Goal: Task Accomplishment & Management: Manage account settings

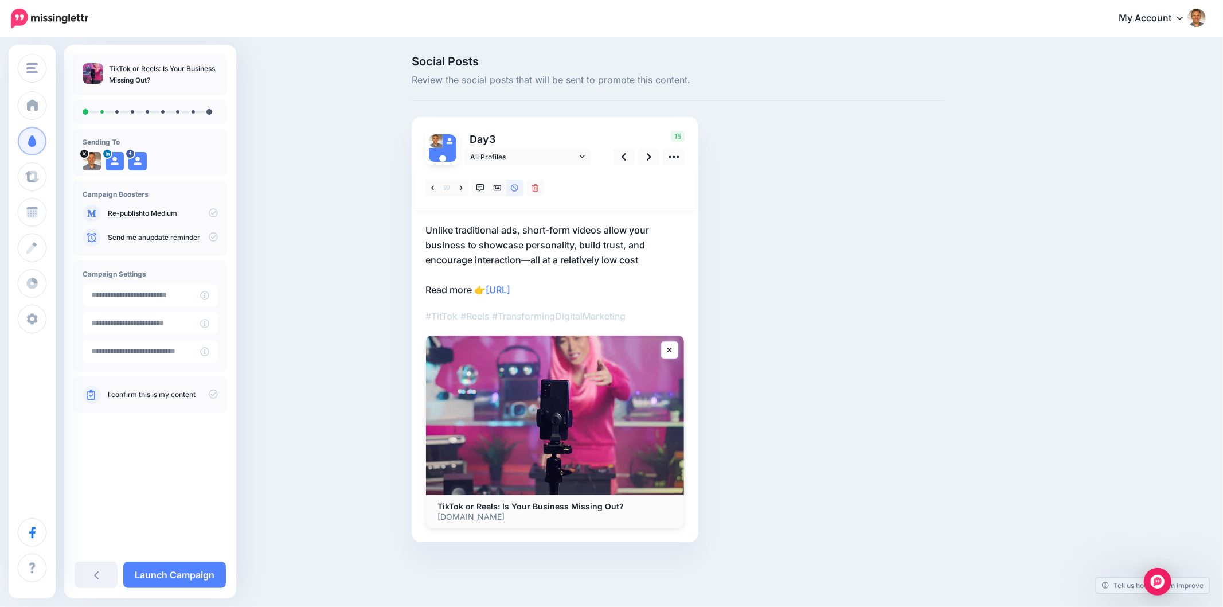
click at [1030, 180] on div "Social Posts Review the social posts that will be sent to promote this content.…" at bounding box center [733, 316] width 660 height 521
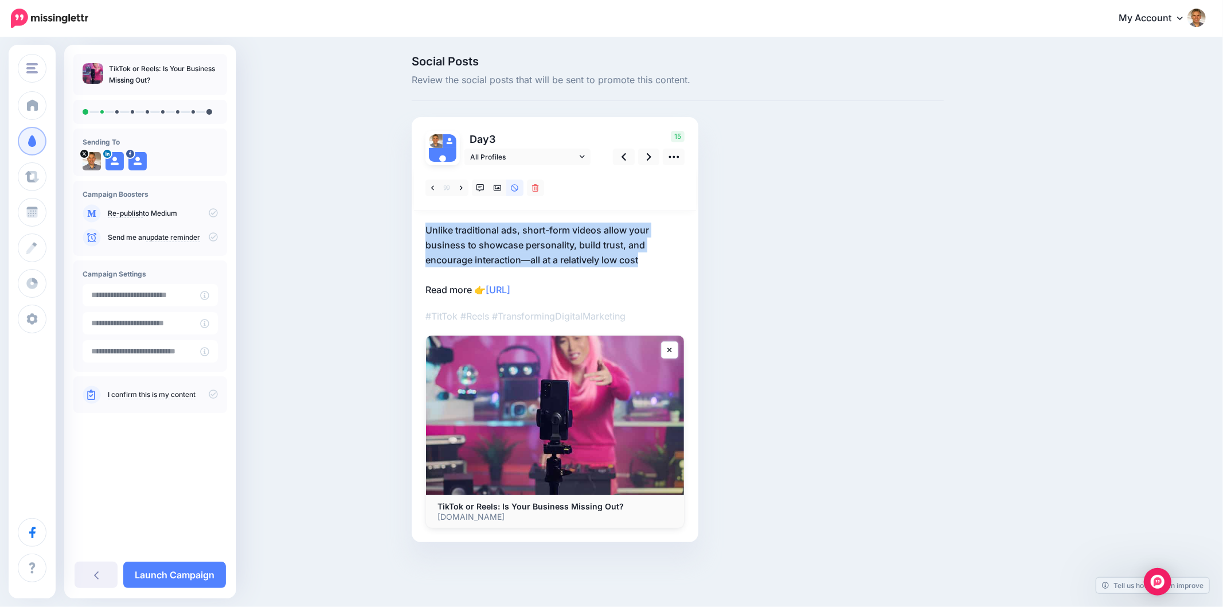
drag, startPoint x: 650, startPoint y: 256, endPoint x: 415, endPoint y: 218, distance: 237.6
click at [415, 218] on div "Day 3 All Profiles" at bounding box center [555, 329] width 287 height 425
click at [687, 265] on div "Day 3 All Profiles" at bounding box center [555, 329] width 287 height 425
drag, startPoint x: 667, startPoint y: 261, endPoint x: 419, endPoint y: 223, distance: 250.7
click at [419, 223] on div "Day 3 All Profiles" at bounding box center [555, 329] width 287 height 425
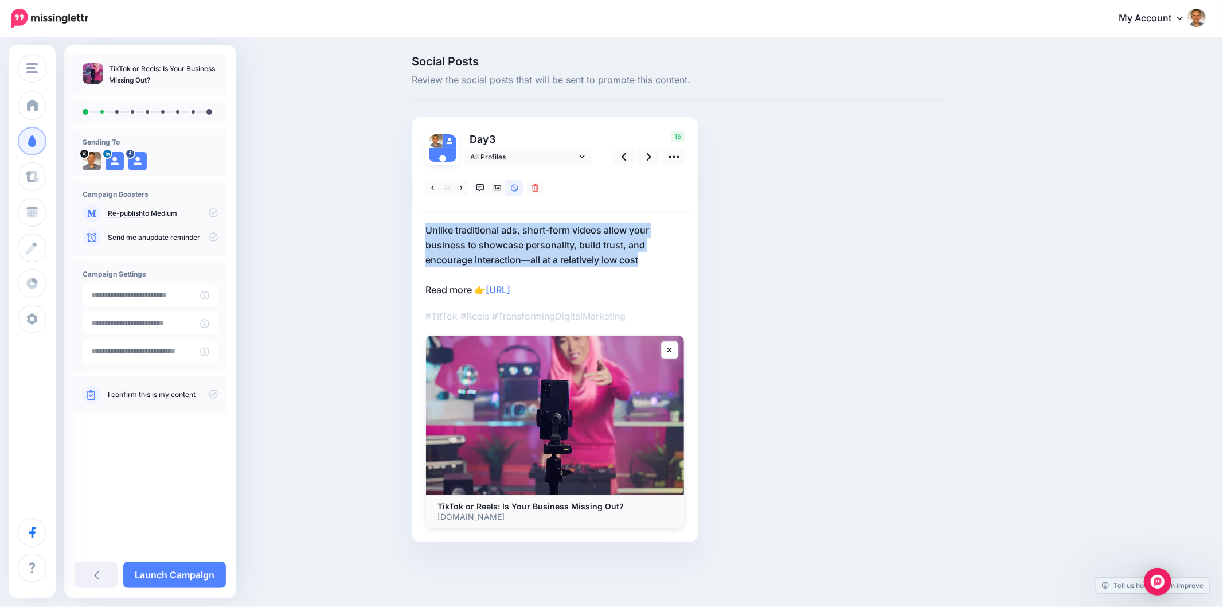
click at [651, 252] on p "Unlike traditional ads, short-form videos allow your business to showcase perso…" at bounding box center [555, 260] width 259 height 75
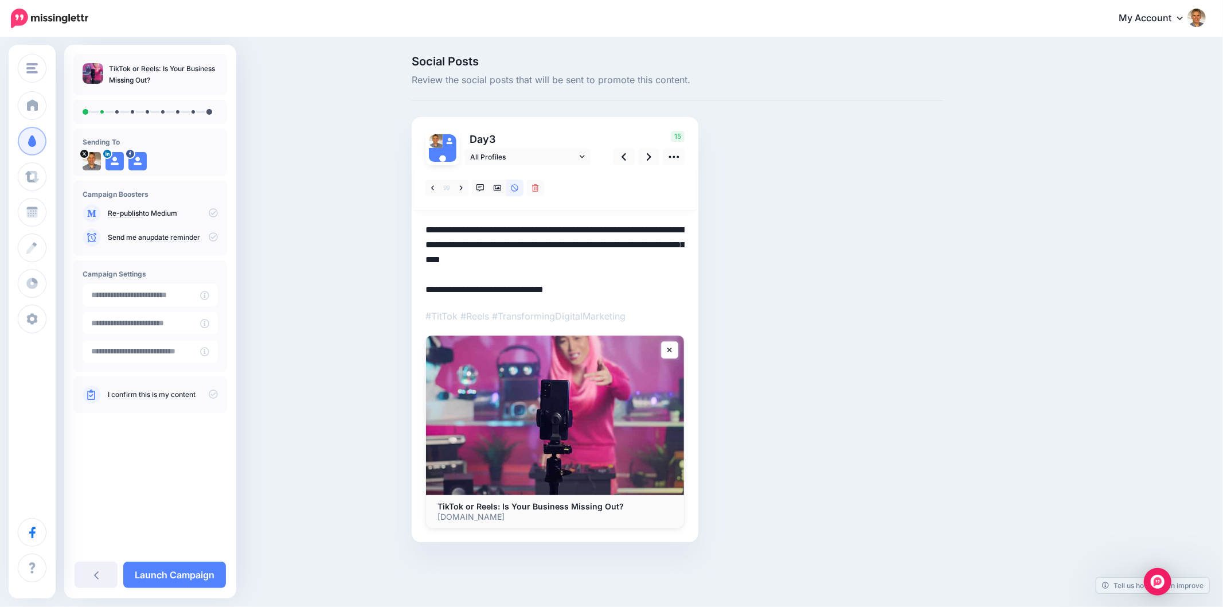
drag, startPoint x: 647, startPoint y: 266, endPoint x: 400, endPoint y: 226, distance: 250.3
click at [400, 226] on div "Social Posts Review the social posts that will be sent to promote this content.…" at bounding box center [611, 315] width 1223 height 555
paste textarea
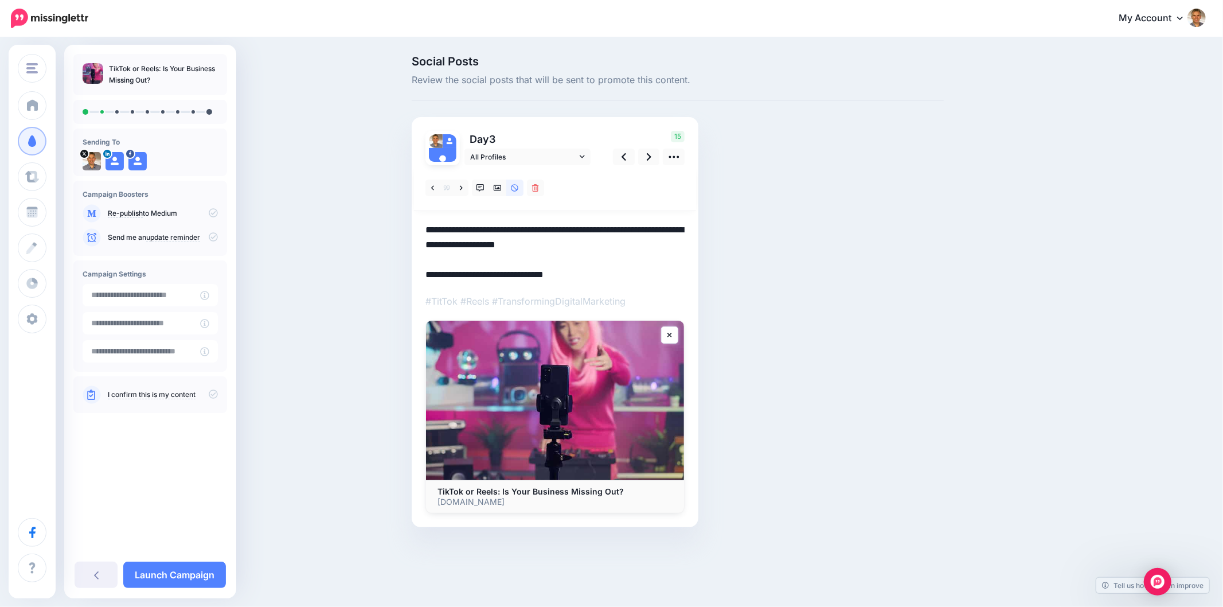
type textarea "**********"
click at [884, 294] on div "Social Posts Review the social posts that will be sent to promote this content.…" at bounding box center [677, 309] width 549 height 506
click at [479, 189] on icon at bounding box center [481, 188] width 8 height 8
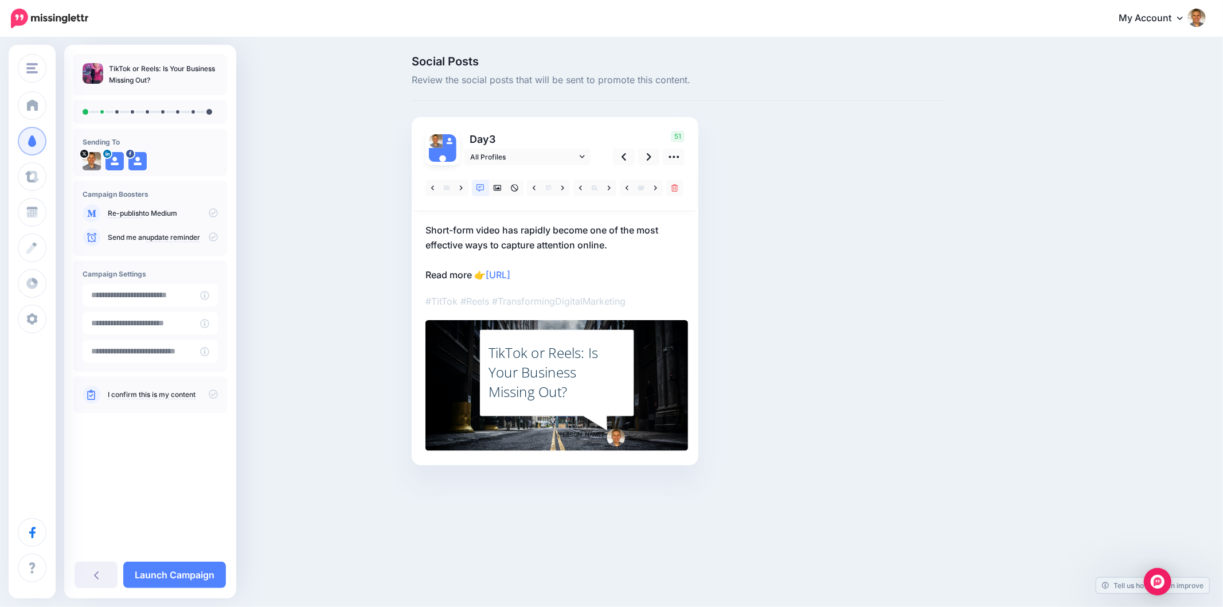
click at [562, 400] on div "TikTok or Reels: Is Your Business Missing Out?" at bounding box center [557, 372] width 137 height 58
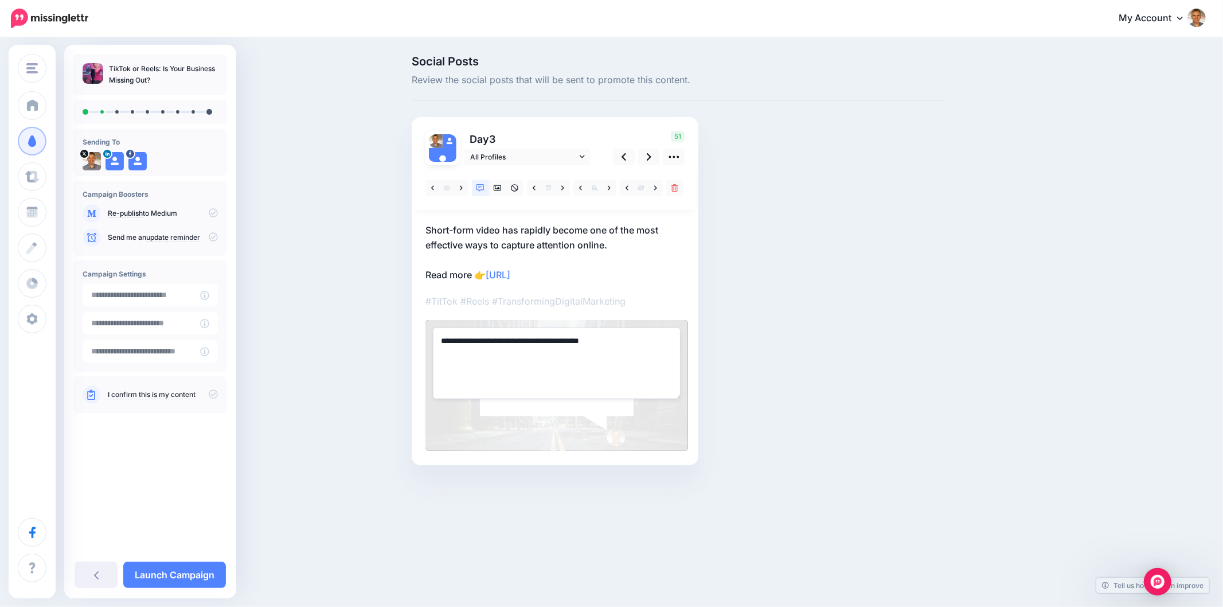
click at [562, 399] on div "**********" at bounding box center [557, 385] width 263 height 131
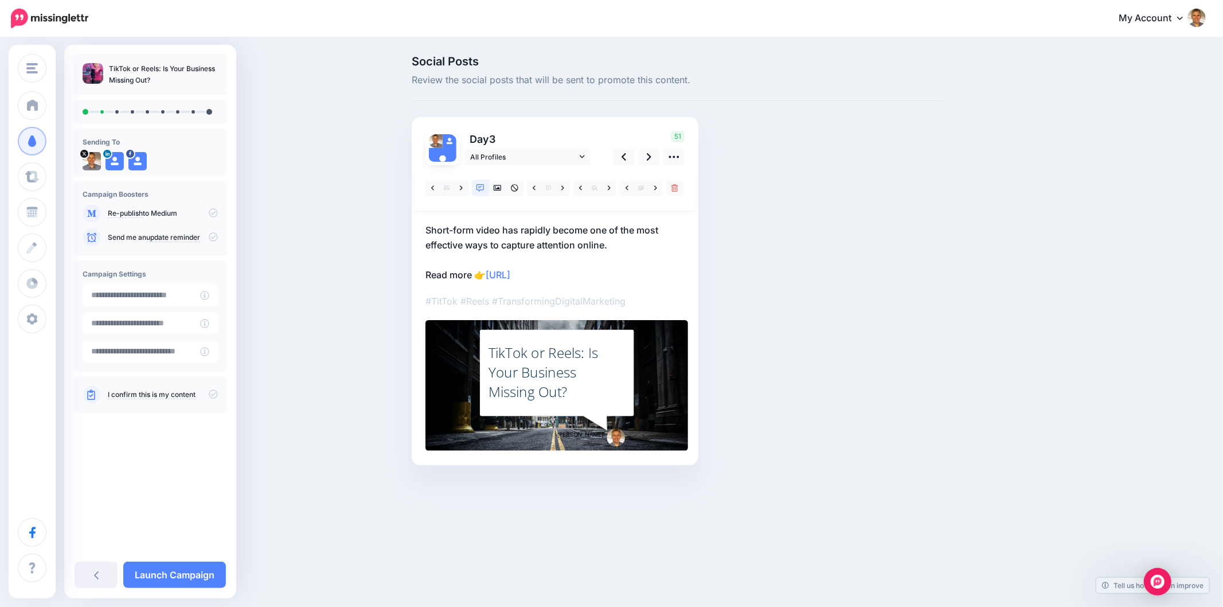
click at [515, 347] on div "TikTok or Reels: Is Your Business Missing Out?" at bounding box center [557, 372] width 137 height 58
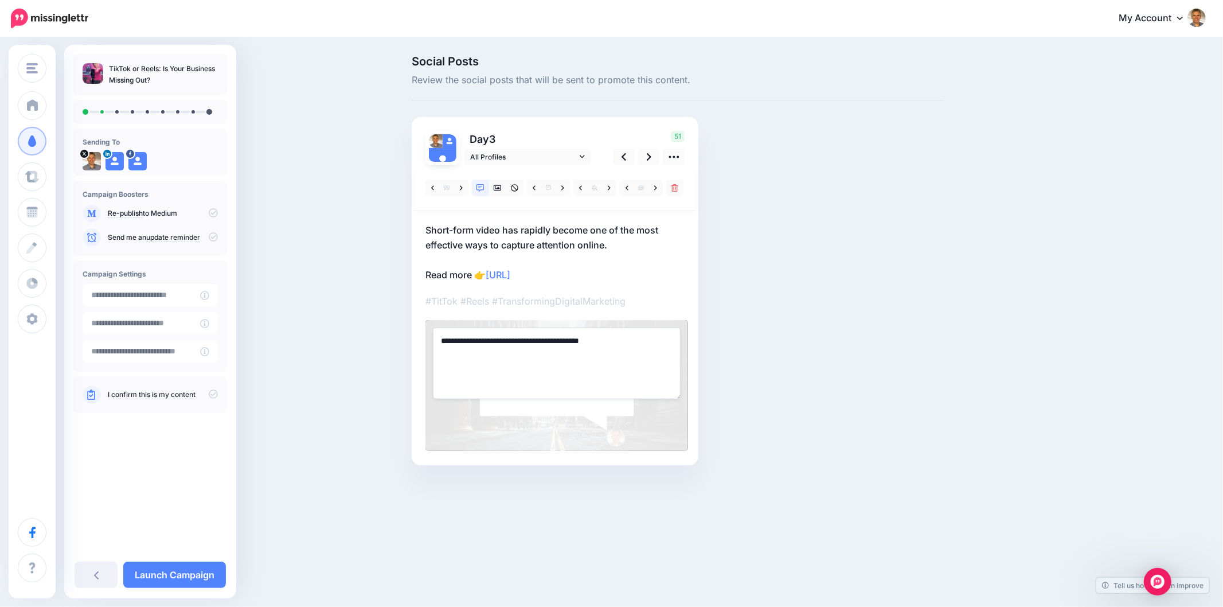
click at [515, 347] on textarea "**********" at bounding box center [557, 362] width 248 height 71
paste textarea "**********"
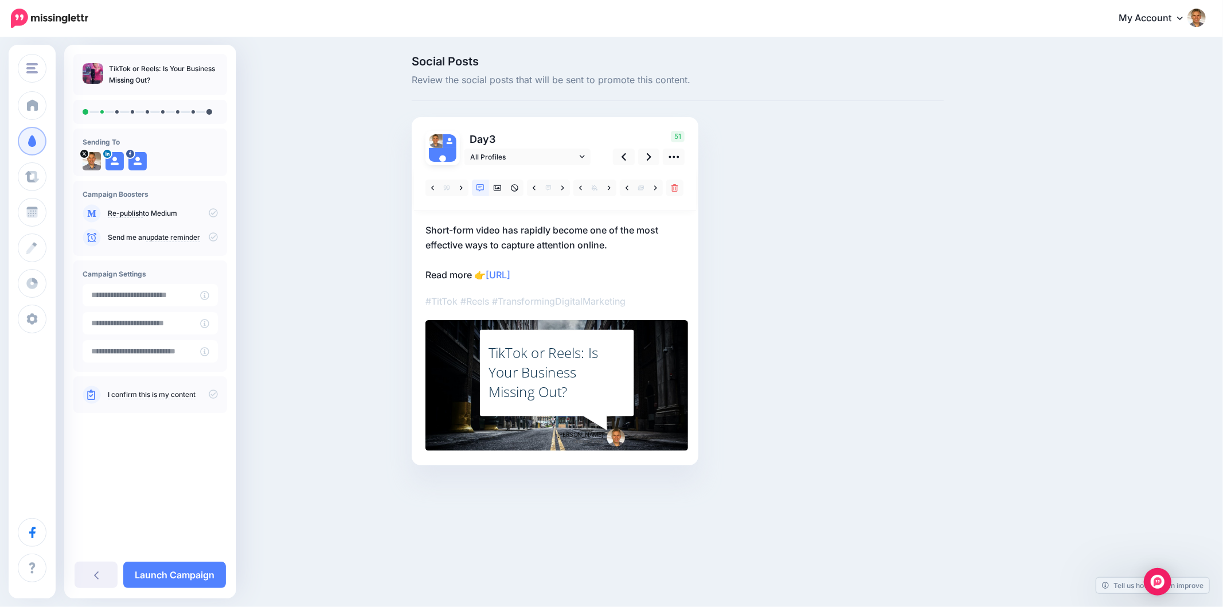
click at [850, 322] on div "Social Posts Review the social posts that will be sent to promote this content.…" at bounding box center [677, 278] width 549 height 444
click at [781, 272] on div "Social Posts Review the social posts that will be sent to promote this content.…" at bounding box center [677, 278] width 549 height 444
click at [949, 228] on div "Social Posts Review the social posts that will be sent to promote this content.…" at bounding box center [677, 278] width 549 height 444
click at [650, 153] on icon at bounding box center [649, 157] width 5 height 12
click at [462, 192] on link at bounding box center [461, 187] width 14 height 17
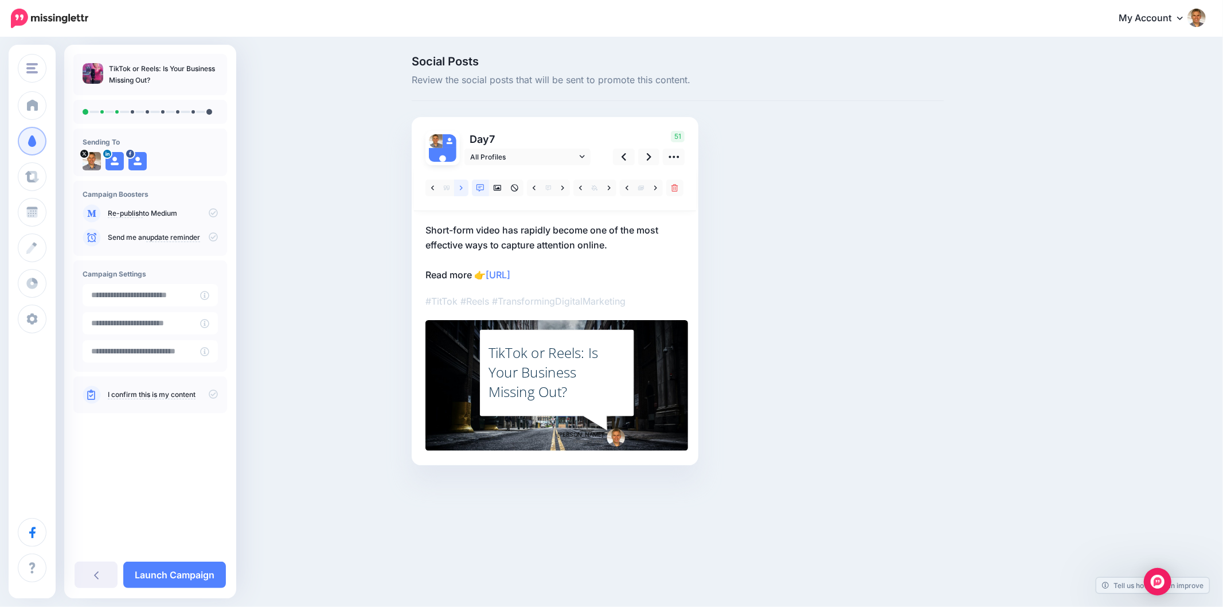
click at [465, 188] on link at bounding box center [461, 187] width 14 height 17
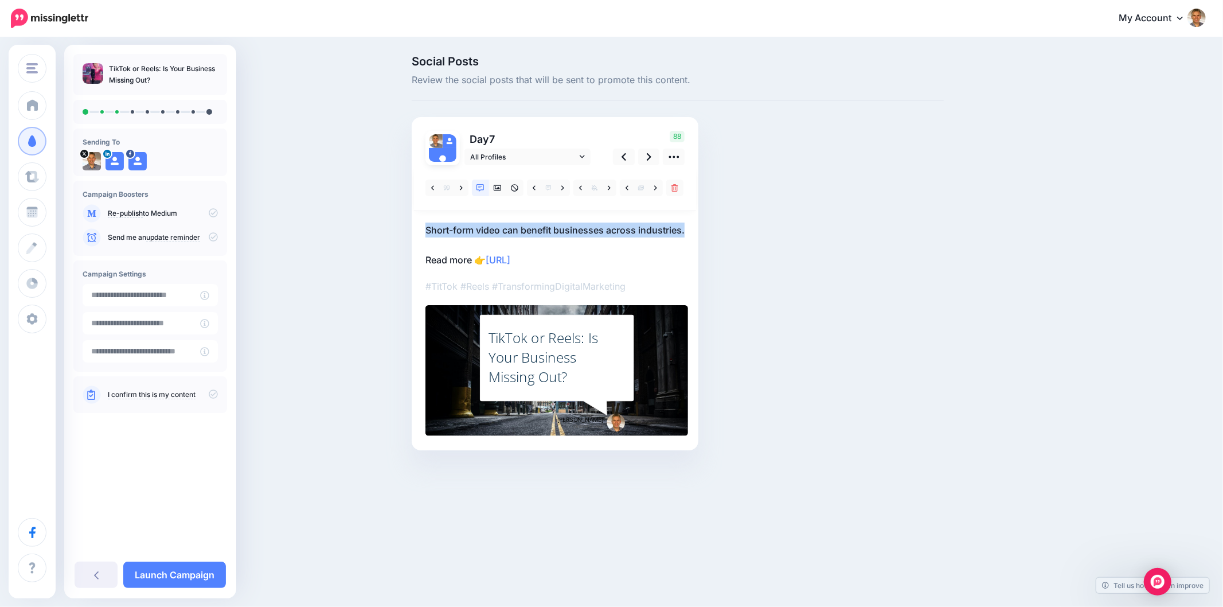
drag, startPoint x: 423, startPoint y: 228, endPoint x: 500, endPoint y: 240, distance: 77.8
click at [500, 240] on div "Day 7 All Profiles" at bounding box center [555, 283] width 287 height 333
copy p "Short-form video can benefit businesses across industries."
click at [458, 186] on link at bounding box center [461, 187] width 14 height 17
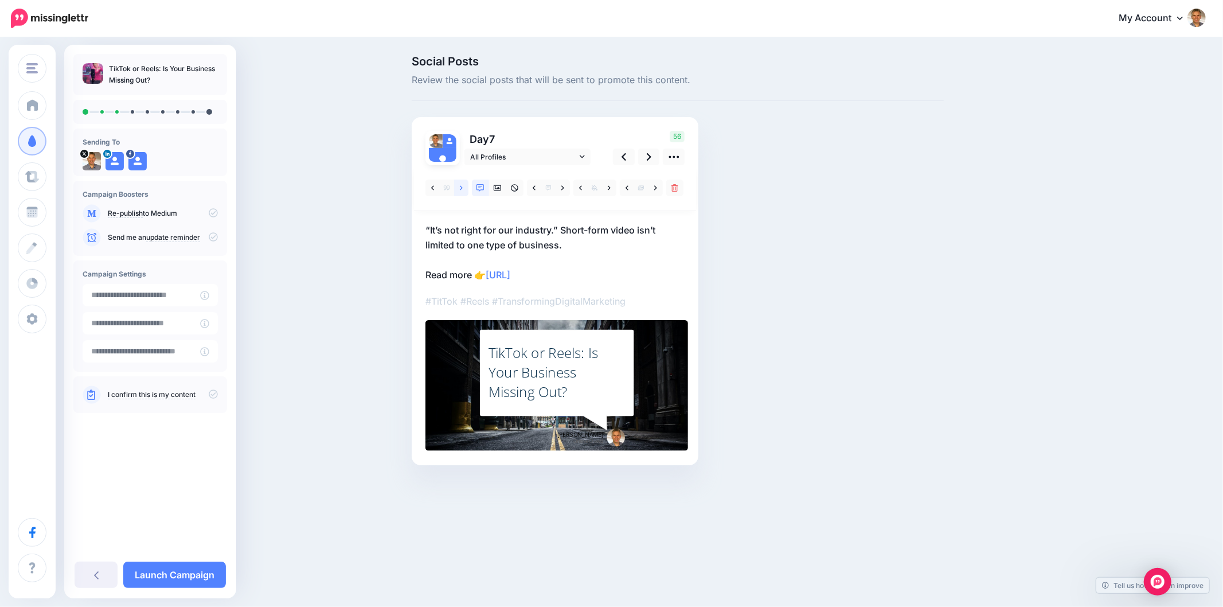
click at [465, 185] on link at bounding box center [461, 187] width 14 height 17
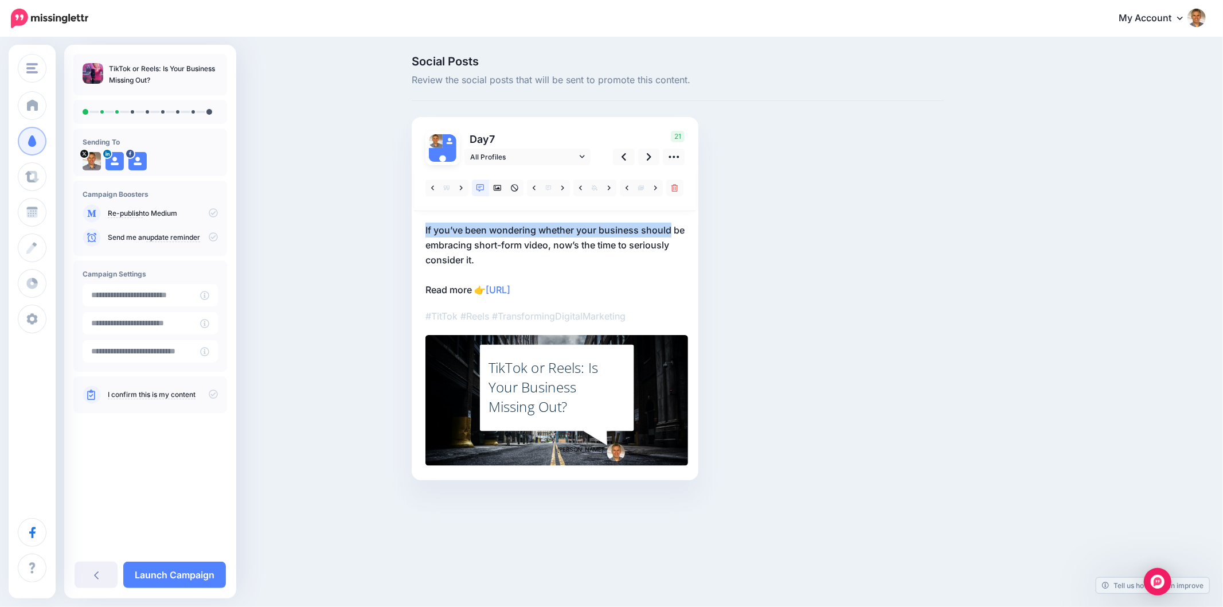
drag, startPoint x: 415, startPoint y: 233, endPoint x: 693, endPoint y: 232, distance: 278.1
click at [693, 232] on div "Day 7 All Profiles" at bounding box center [555, 298] width 287 height 363
copy p "If you’ve been wondering whether your business should"
click at [1070, 345] on div "Social Posts Review the social posts that will be sent to promote this content.…" at bounding box center [611, 284] width 1223 height 493
click at [569, 364] on div "TikTok or Reels: Is Your Business Missing Out?" at bounding box center [557, 387] width 137 height 58
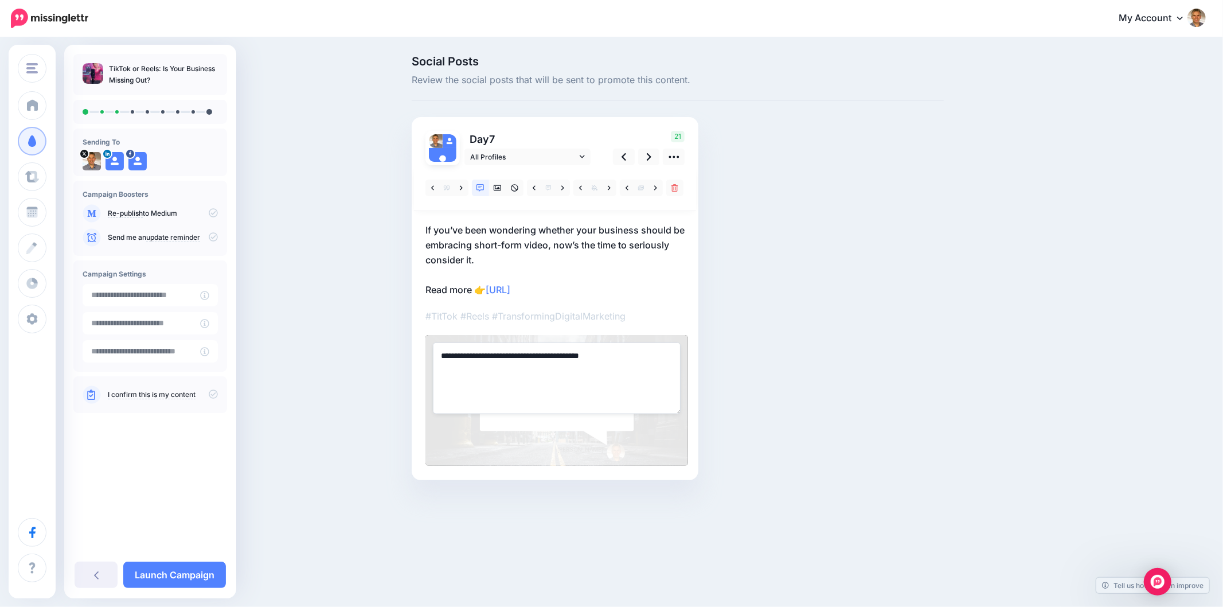
click at [543, 365] on textarea "**********" at bounding box center [557, 377] width 248 height 71
paste textarea "**********"
click at [787, 319] on div "Social Posts Review the social posts that will be sent to promote this content.…" at bounding box center [677, 285] width 549 height 459
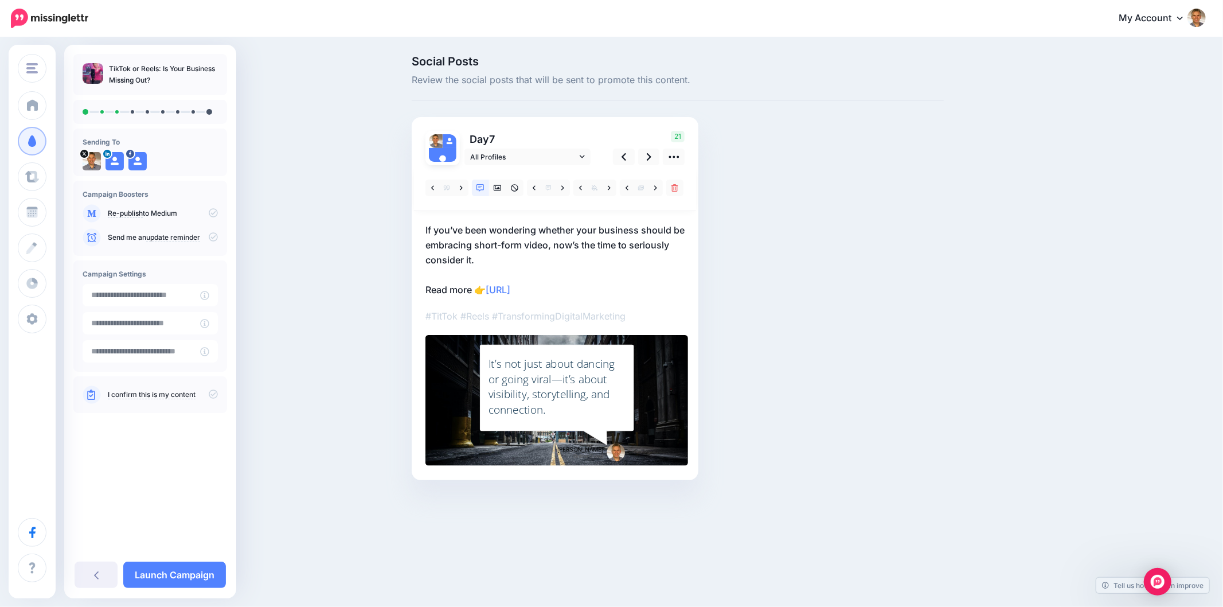
click at [1126, 288] on div "Social Posts Review the social posts that will be sent to promote this content.…" at bounding box center [611, 284] width 1223 height 493
click at [647, 158] on icon at bounding box center [649, 157] width 5 height 12
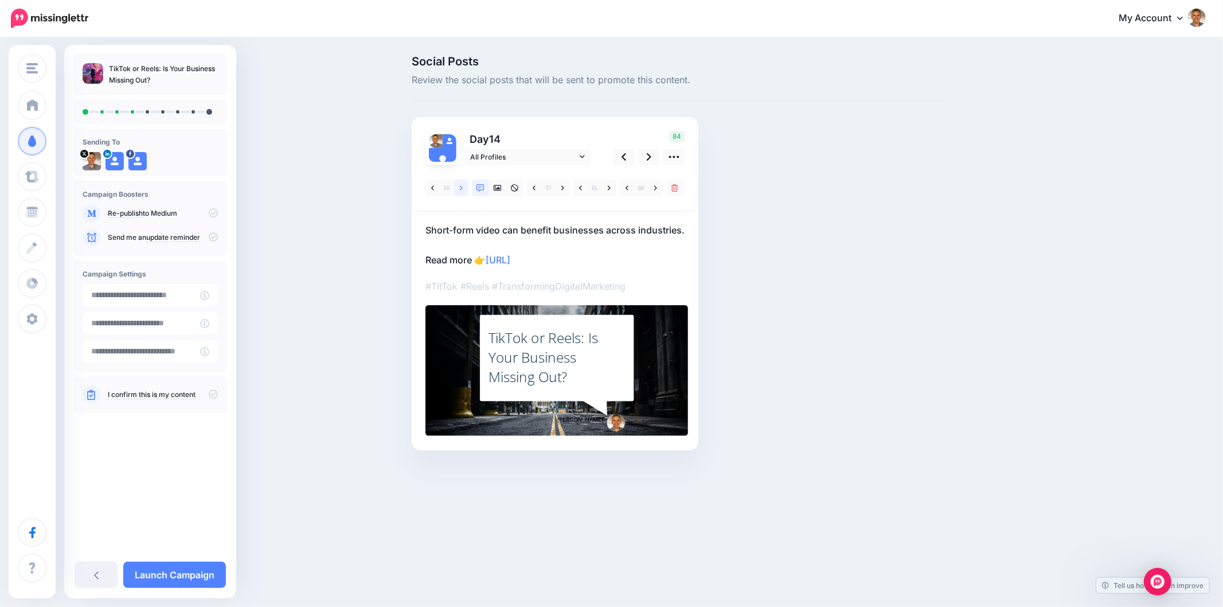
click at [461, 186] on icon at bounding box center [461, 188] width 3 height 8
click at [461, 185] on icon at bounding box center [461, 188] width 3 height 8
drag, startPoint x: 408, startPoint y: 233, endPoint x: 632, endPoint y: 232, distance: 224.2
click at [632, 232] on div "Social Posts Review the social posts that will be sent to promote this content.…" at bounding box center [677, 270] width 549 height 429
copy p "Why Short-Form Video Works"
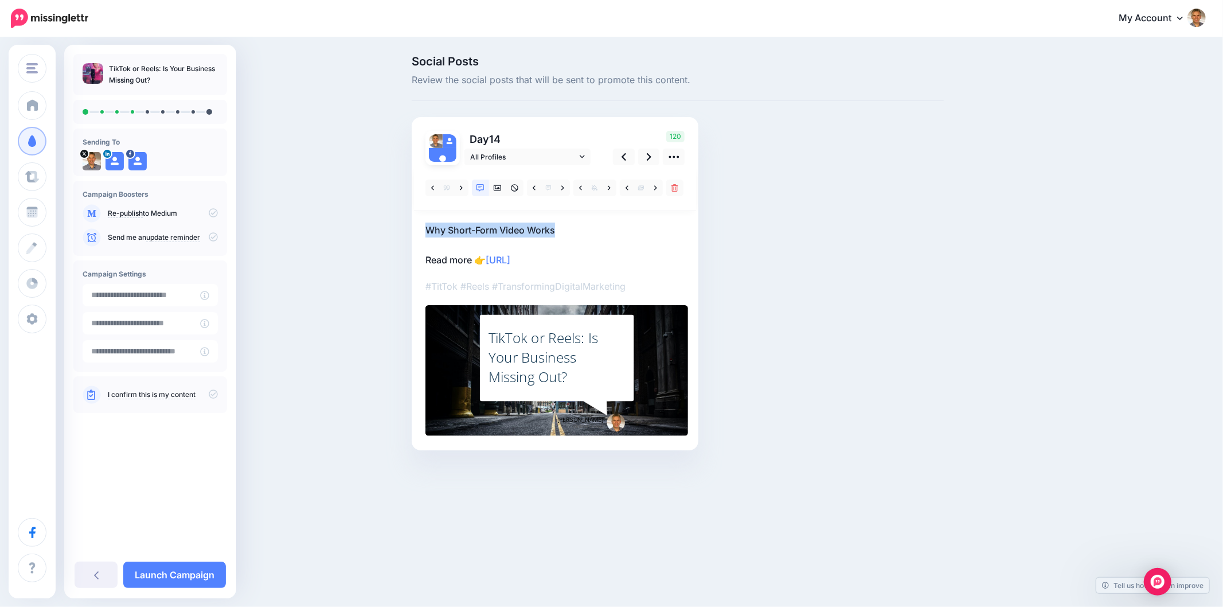
click at [565, 343] on div "TikTok or Reels: Is Your Business Missing Out?" at bounding box center [557, 357] width 137 height 58
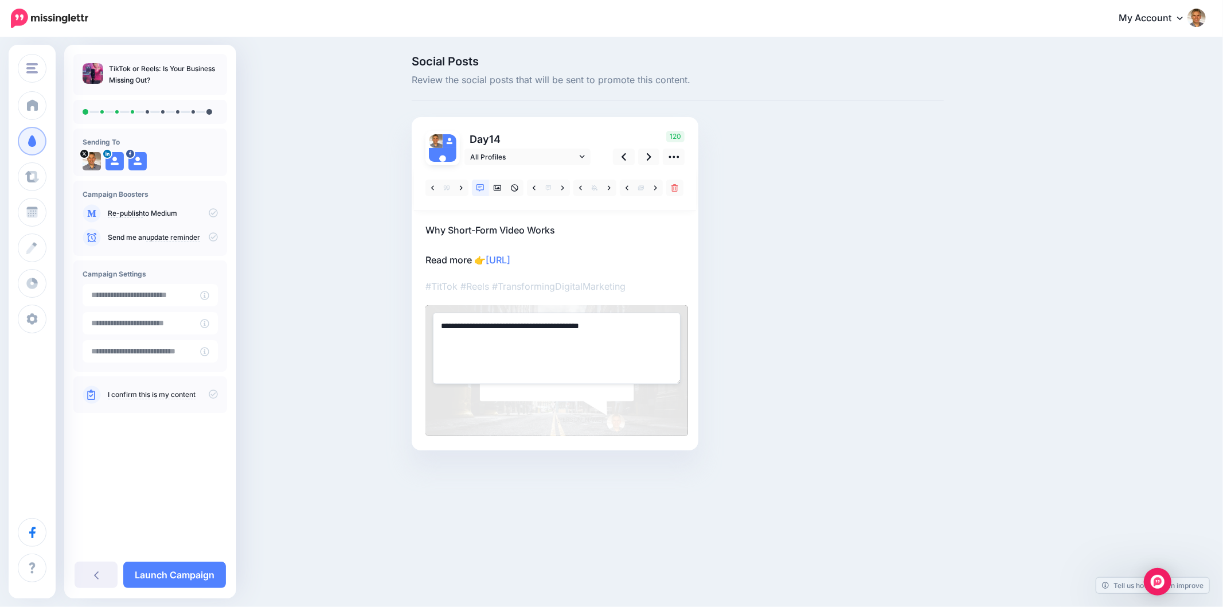
click at [565, 343] on textarea "**********" at bounding box center [557, 348] width 248 height 71
paste textarea "**********"
click at [826, 338] on div "Social Posts Review the social posts that will be sent to promote this content.…" at bounding box center [677, 270] width 549 height 429
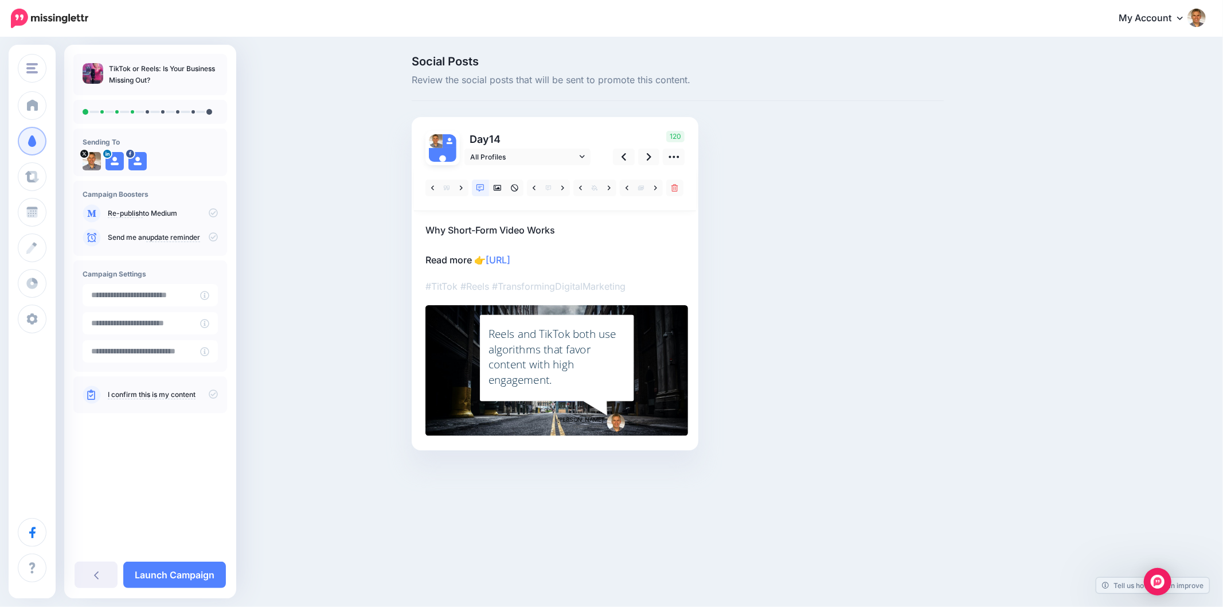
click at [1048, 283] on div "Social Posts Review the social posts that will be sent to promote this content.…" at bounding box center [733, 270] width 660 height 429
click at [661, 158] on div "120" at bounding box center [647, 148] width 92 height 34
click at [651, 157] on icon at bounding box center [649, 156] width 5 height 7
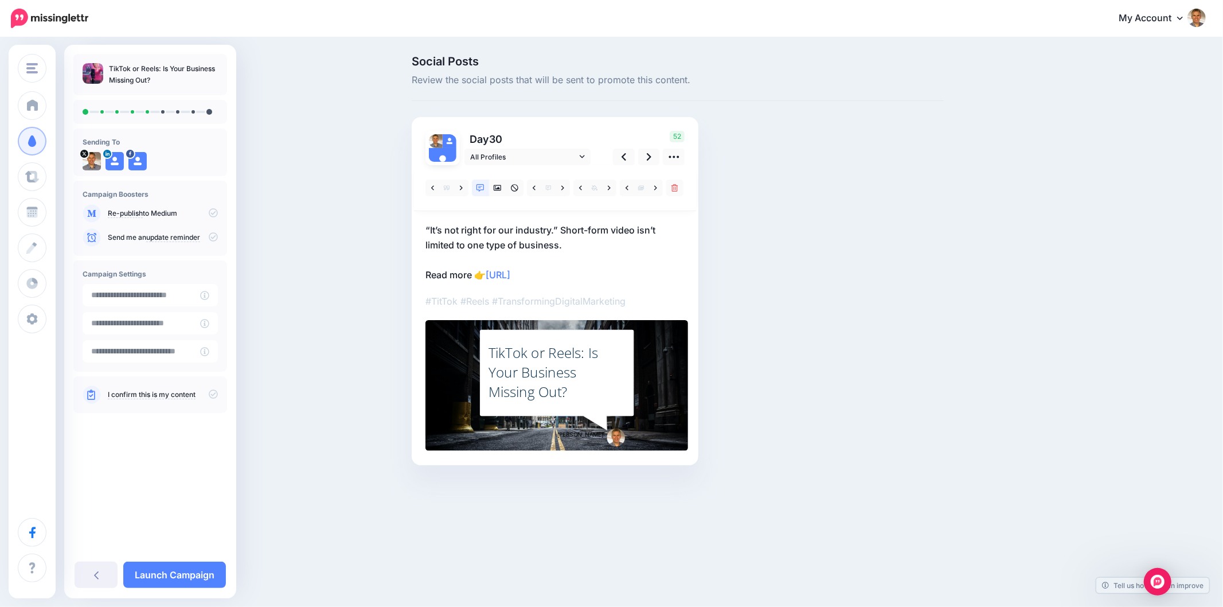
click at [914, 150] on div "Social Posts Review the social posts that will be sent to promote this content.…" at bounding box center [677, 278] width 549 height 444
click at [896, 298] on div "Social Posts Review the social posts that will be sent to promote this content.…" at bounding box center [677, 278] width 549 height 444
click at [462, 186] on icon at bounding box center [461, 188] width 3 height 8
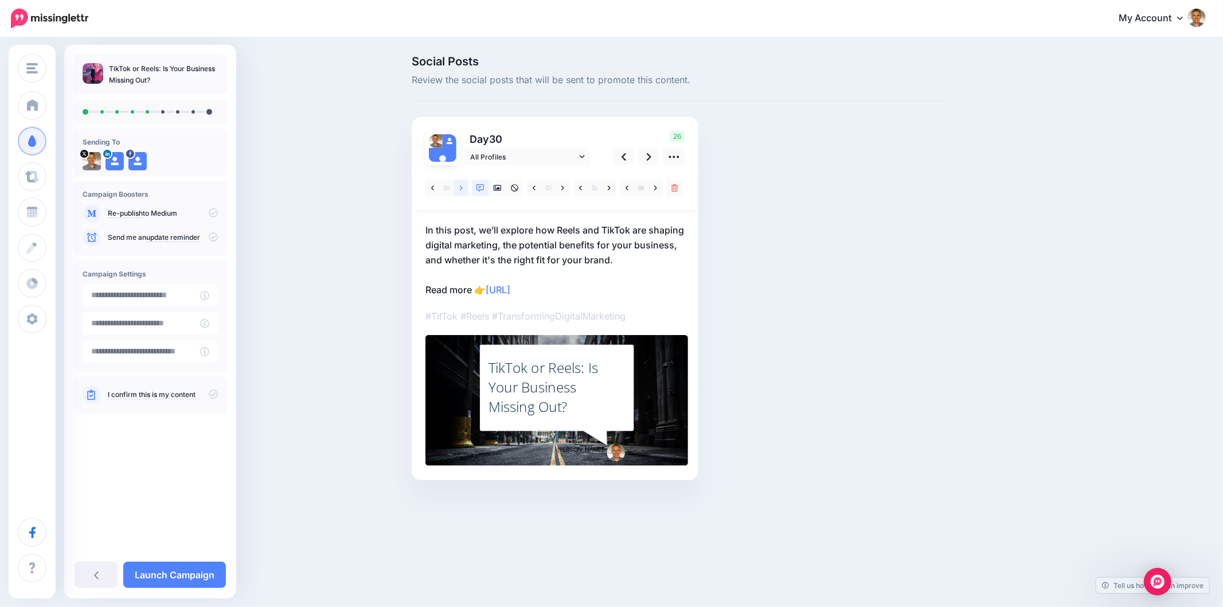
click at [461, 186] on icon at bounding box center [461, 187] width 3 height 5
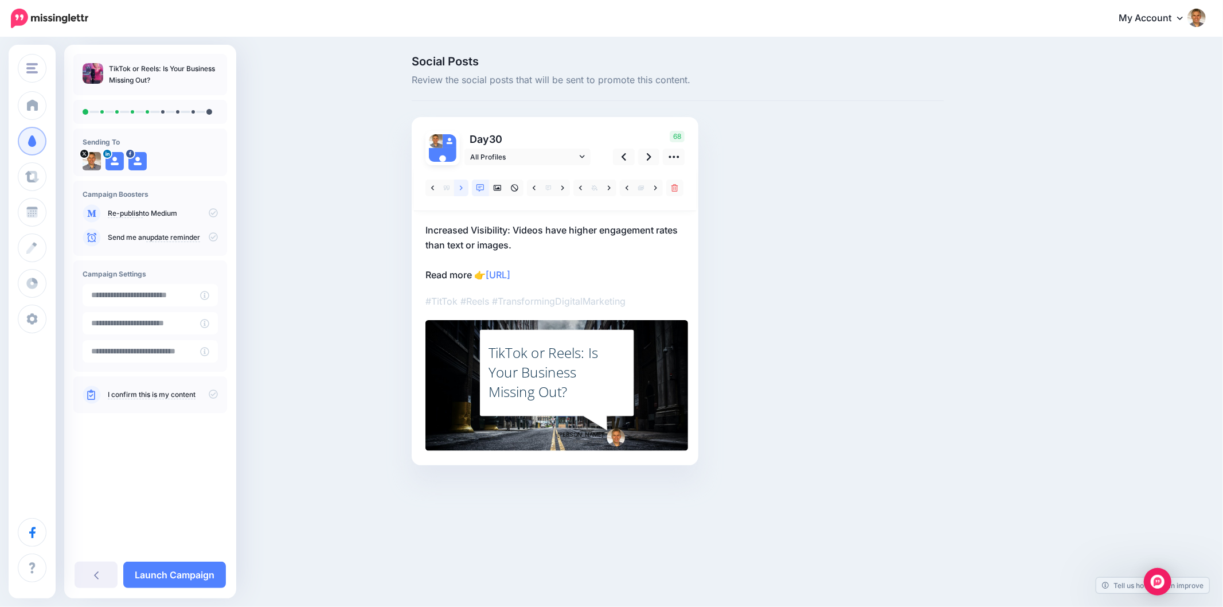
click at [463, 184] on link at bounding box center [461, 187] width 14 height 17
drag, startPoint x: 419, startPoint y: 229, endPoint x: 738, endPoint y: 223, distance: 318.9
click at [735, 223] on div "Social Posts Review the social posts that will be sent to promote this content.…" at bounding box center [677, 278] width 549 height 444
copy p "So, if your video strikes a chord, it can gain significant"
click at [462, 191] on icon at bounding box center [461, 188] width 3 height 8
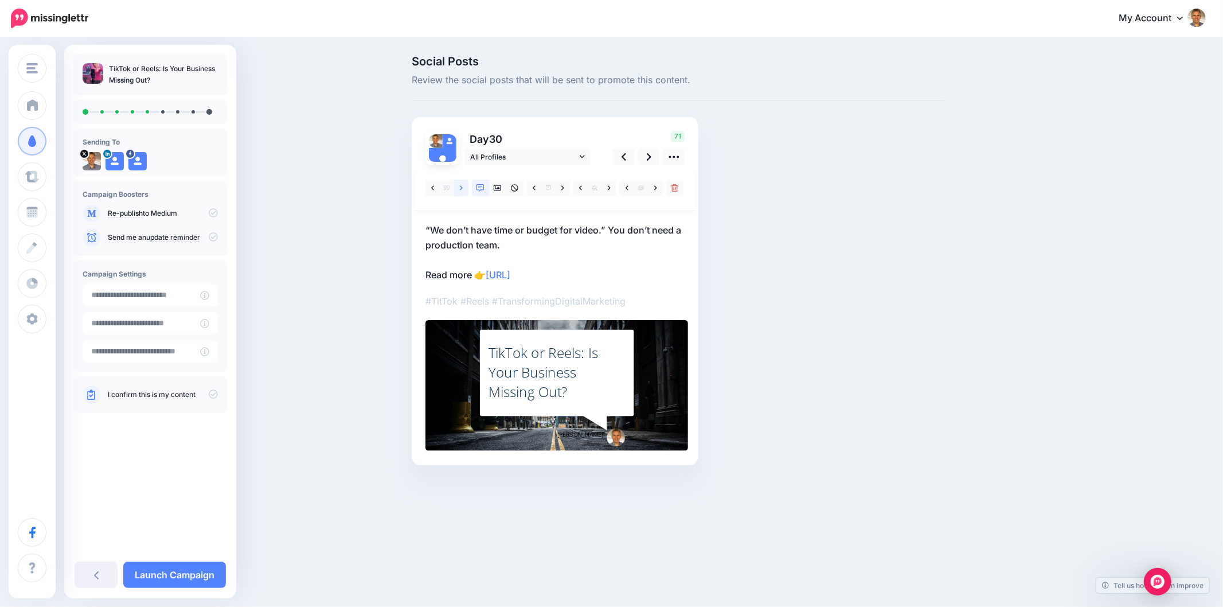
click at [463, 184] on link at bounding box center [461, 187] width 14 height 17
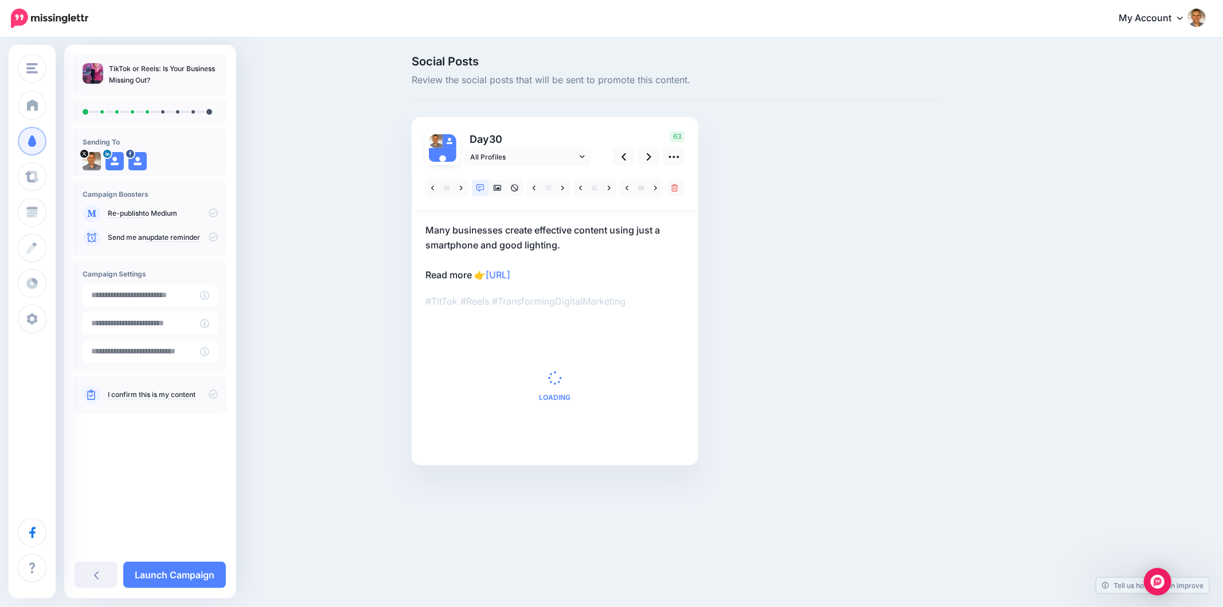
click at [1035, 303] on div "Social Posts Review the social posts that will be sent to promote this content.…" at bounding box center [733, 278] width 660 height 444
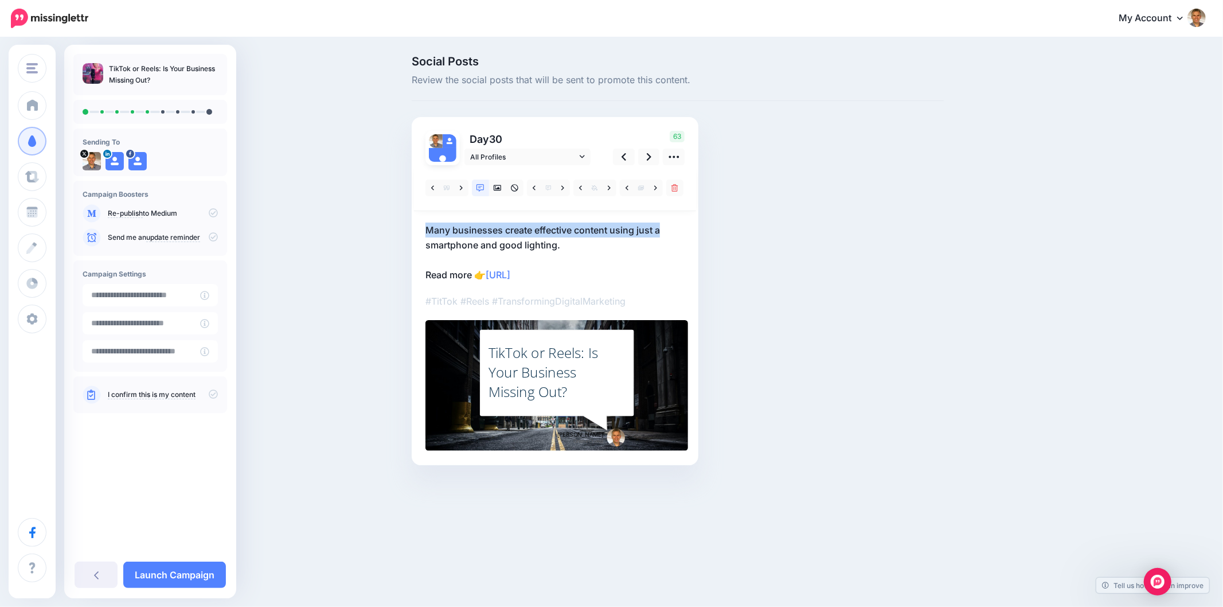
drag, startPoint x: 426, startPoint y: 229, endPoint x: 760, endPoint y: 222, distance: 335.0
click at [760, 222] on div "Social Posts Review the social posts that will be sent to promote this content.…" at bounding box center [677, 278] width 549 height 444
copy p "Many businesses create effective content using just a"
drag, startPoint x: 893, startPoint y: 328, endPoint x: 707, endPoint y: 349, distance: 187.5
click at [893, 328] on div "Social Posts Review the social posts that will be sent to promote this content.…" at bounding box center [677, 278] width 549 height 444
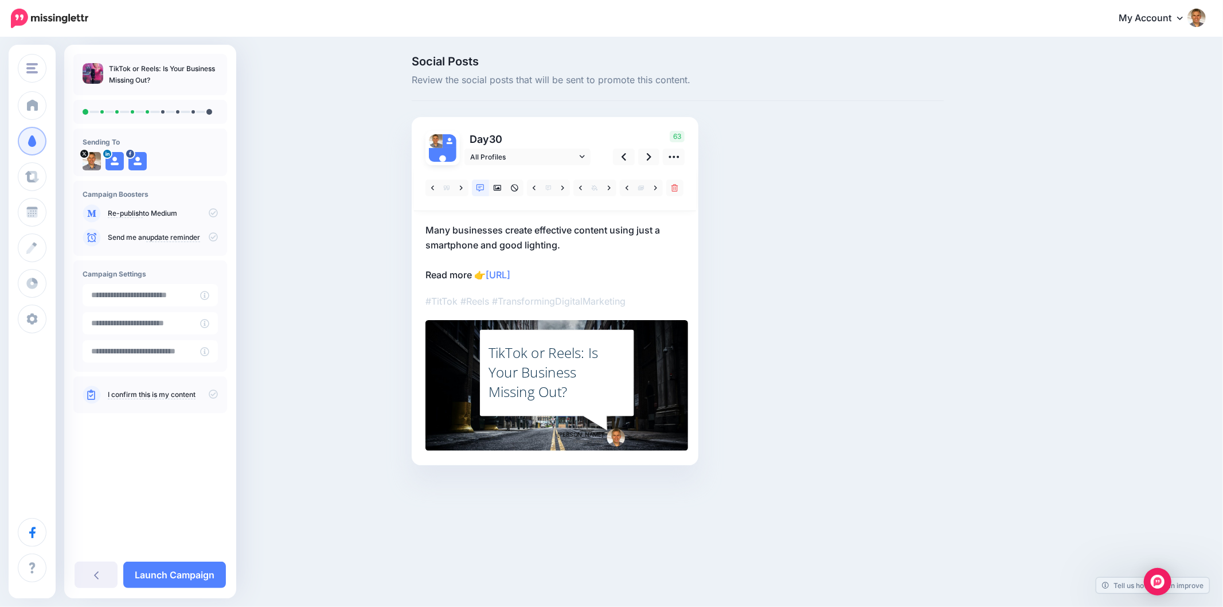
click at [583, 356] on div "TikTok or Reels: Is Your Business Missing Out?" at bounding box center [557, 372] width 137 height 58
click at [0, 0] on textarea "**********" at bounding box center [0, 0] width 0 height 0
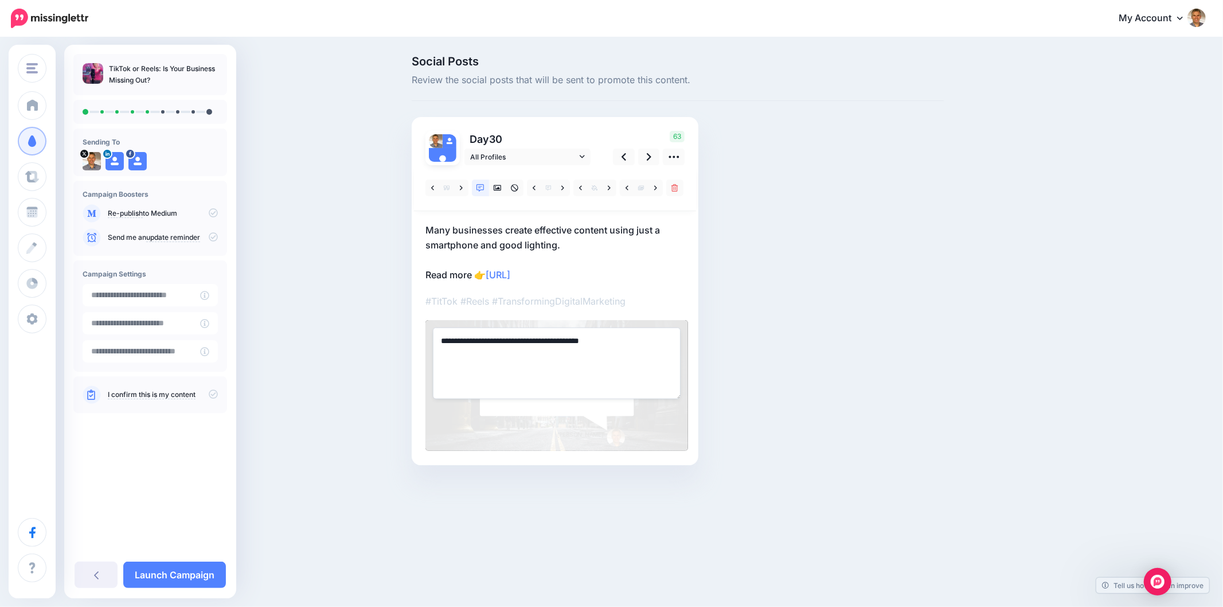
click at [583, 356] on textarea "**********" at bounding box center [557, 362] width 248 height 71
paste textarea
type textarea "**********"
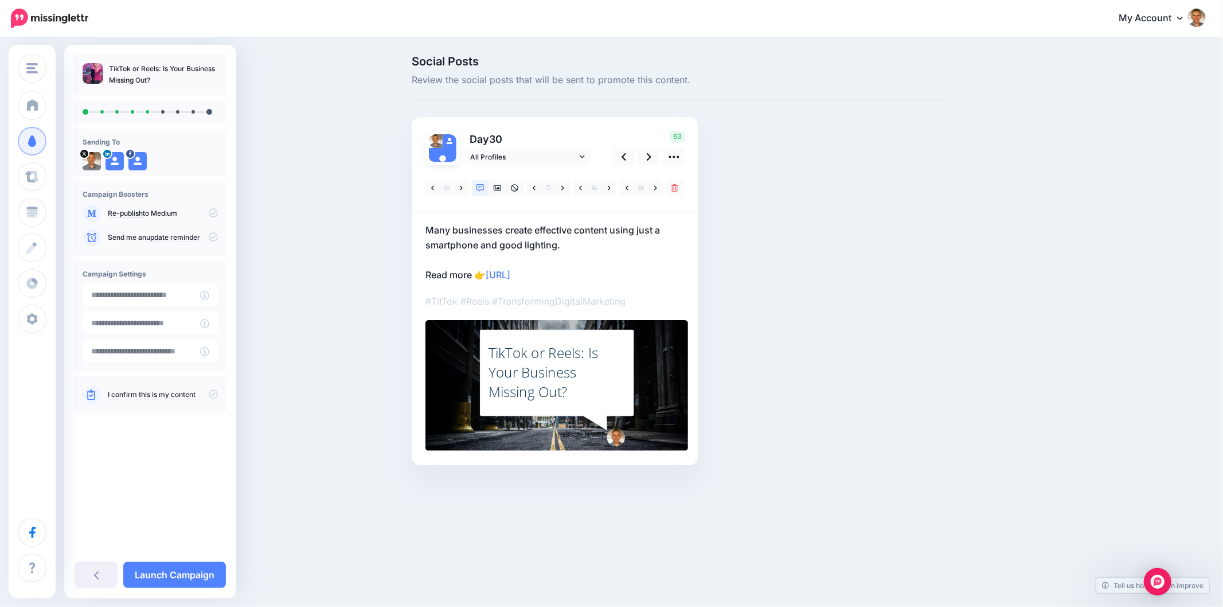
click at [764, 318] on div "Social Posts Review the social posts that will be sent to promote this content.…" at bounding box center [677, 278] width 549 height 444
click at [547, 359] on div "Start small and build as you go." at bounding box center [557, 372] width 137 height 82
click at [0, 0] on textarea "**********" at bounding box center [0, 0] width 0 height 0
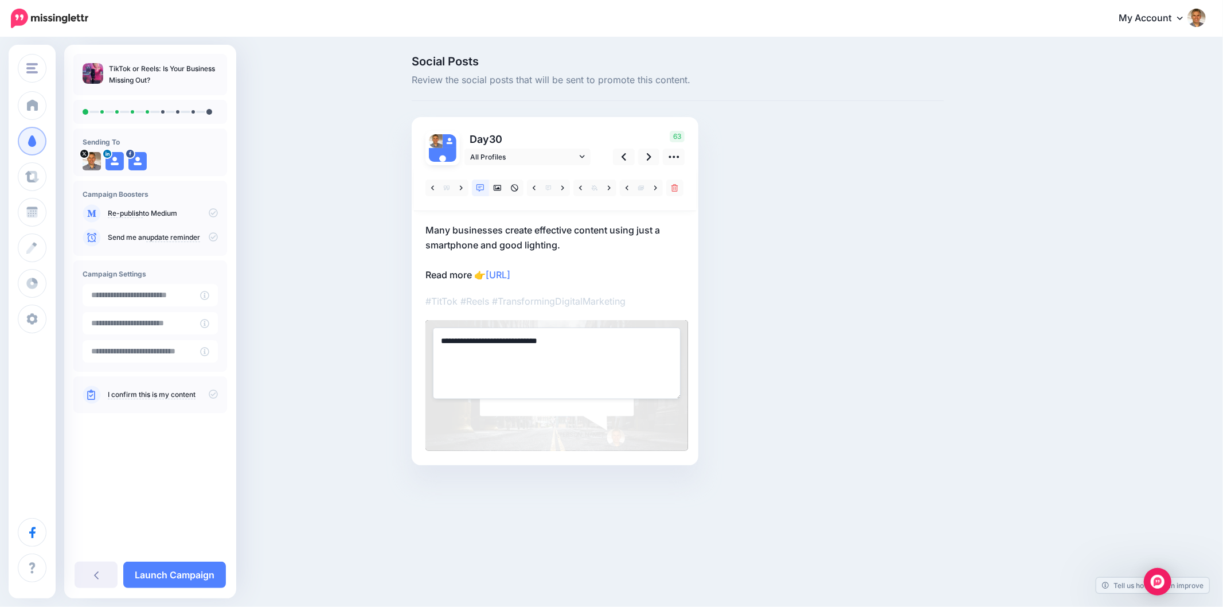
click at [547, 359] on textarea "**********" at bounding box center [557, 362] width 248 height 71
click at [505, 240] on p "Many businesses create effective content using just a smartphone and good light…" at bounding box center [555, 253] width 259 height 60
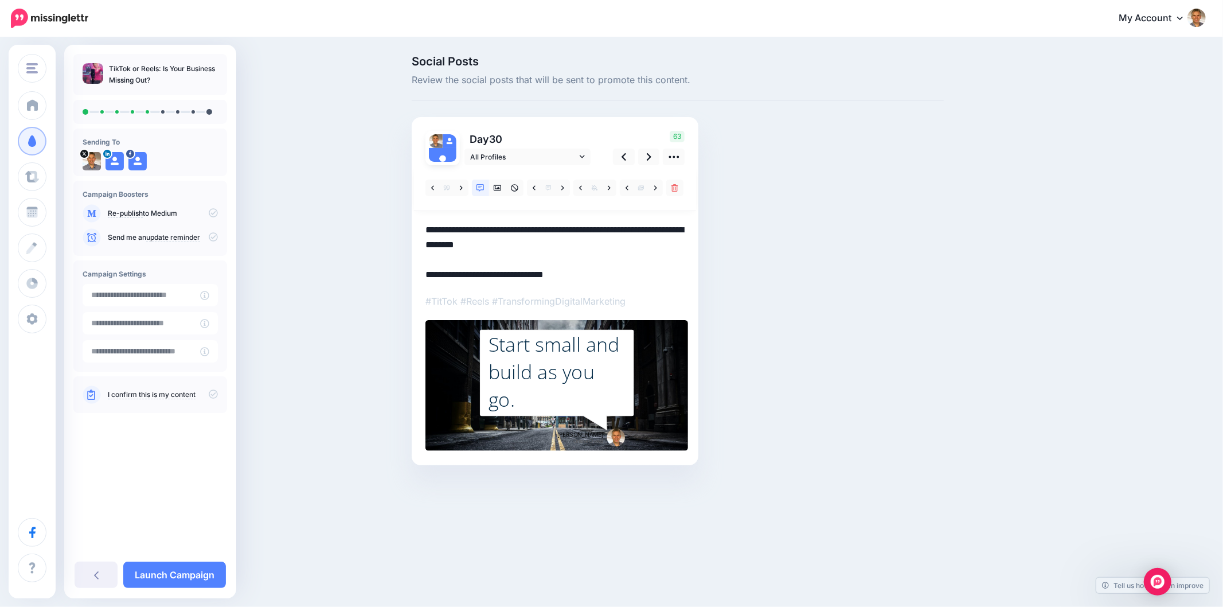
click at [505, 240] on textarea "**********" at bounding box center [555, 253] width 259 height 60
paste textarea
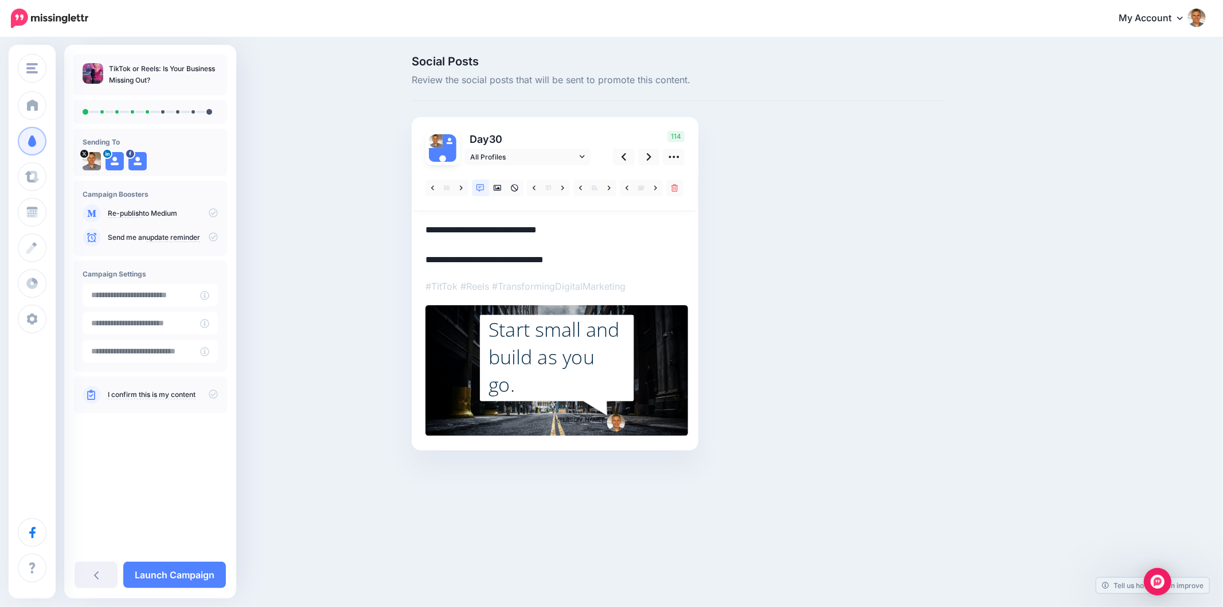
type textarea "**********"
click at [534, 360] on div "Start small and build as you go." at bounding box center [557, 357] width 137 height 82
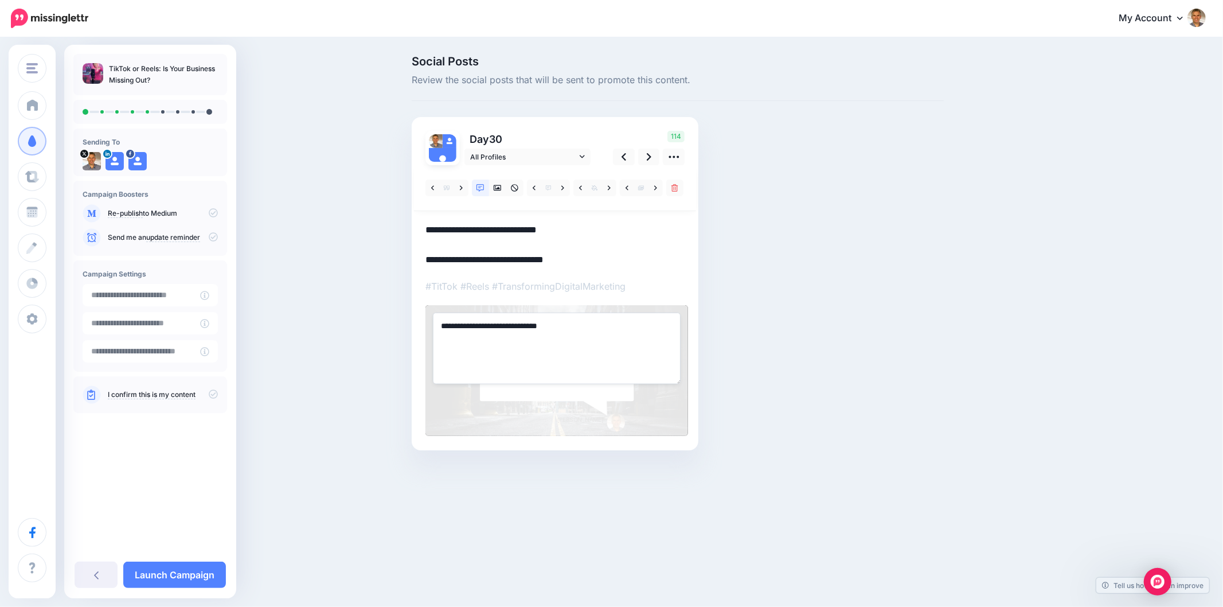
click at [534, 360] on textarea "**********" at bounding box center [557, 348] width 248 height 71
paste textarea "**********"
type textarea "**********"
click at [951, 335] on div "Social Posts Review the social posts that will be sent to promote this content.…" at bounding box center [677, 270] width 549 height 429
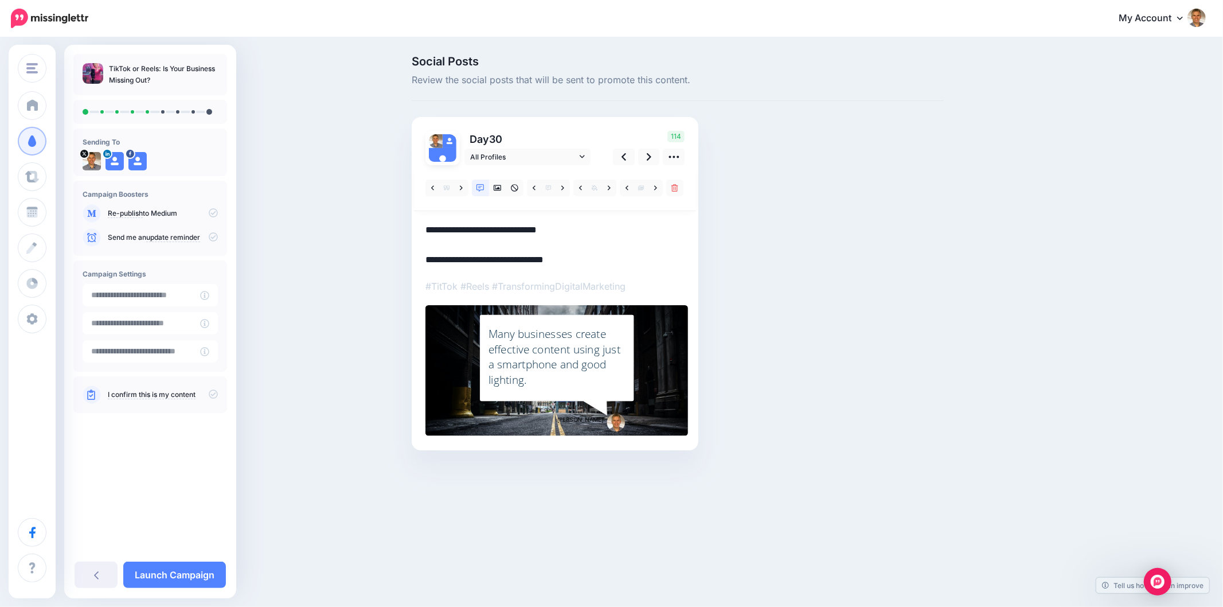
drag, startPoint x: 953, startPoint y: 334, endPoint x: 1190, endPoint y: 363, distance: 239.1
click at [954, 334] on div "Social Posts Review the social posts that will be sent to promote this content.…" at bounding box center [733, 270] width 660 height 429
click at [1002, 300] on div "Social Posts Review the social posts that will be sent to promote this content.…" at bounding box center [733, 270] width 660 height 429
click at [653, 151] on link at bounding box center [649, 157] width 22 height 17
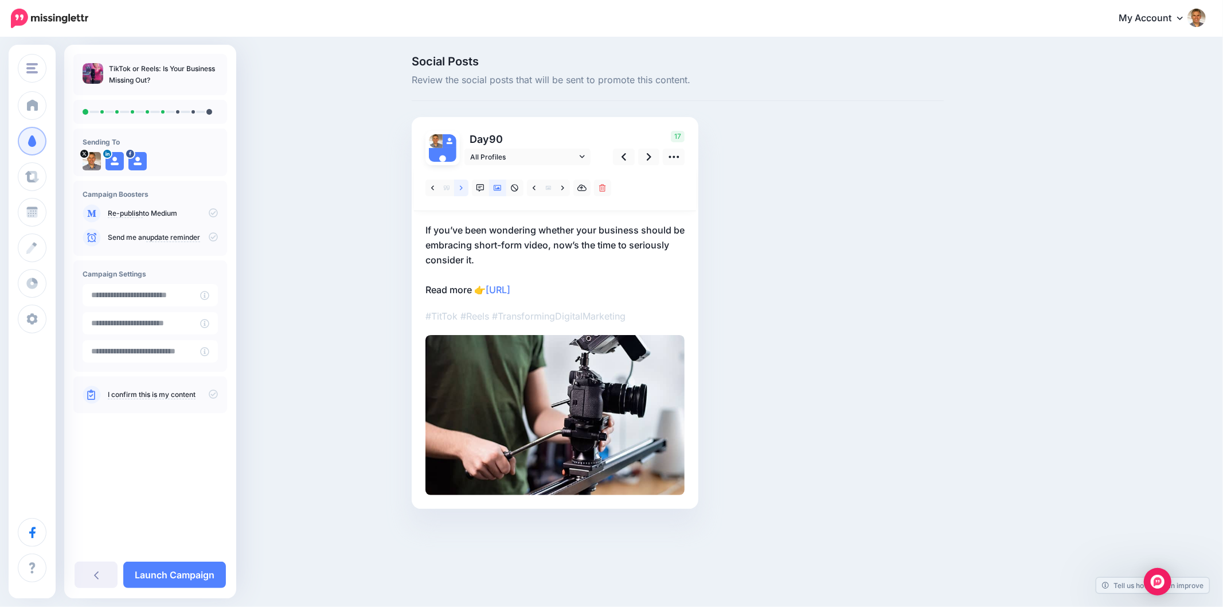
drag, startPoint x: 461, startPoint y: 189, endPoint x: 471, endPoint y: 190, distance: 9.8
click at [461, 189] on icon at bounding box center [461, 187] width 3 height 5
drag, startPoint x: 465, startPoint y: 231, endPoint x: 679, endPoint y: 226, distance: 214.0
click at [679, 226] on div "Day 90 All Profiles" at bounding box center [555, 313] width 287 height 392
copy p "Showing behind-the-scenes moments, real voices, or"
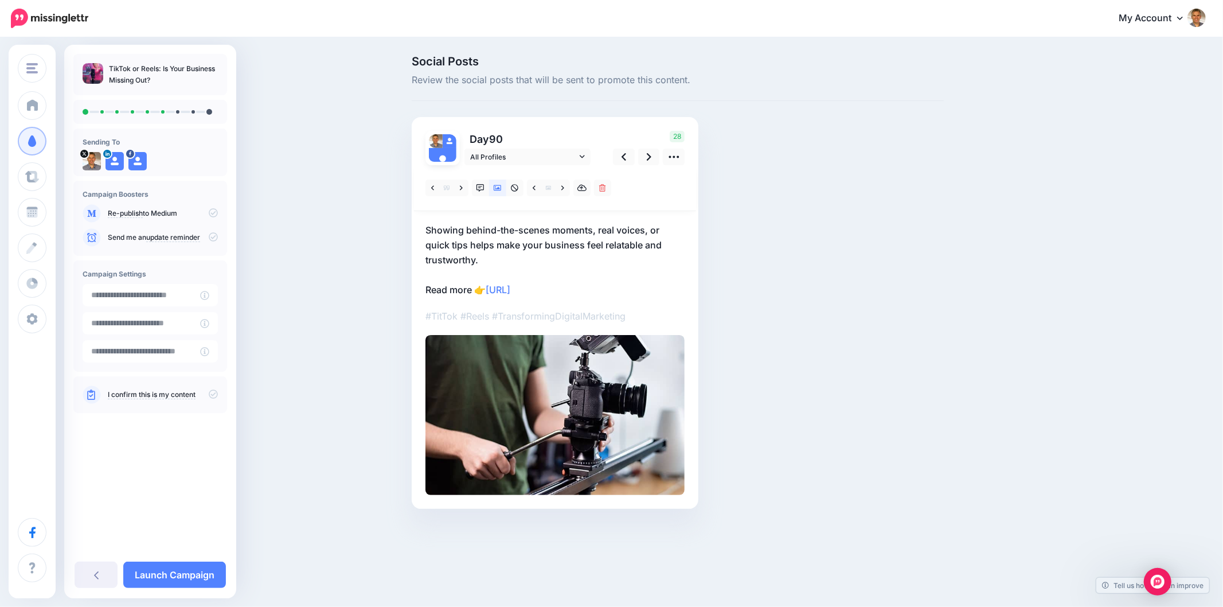
click at [1040, 293] on div "Social Posts Review the social posts that will be sent to promote this content.…" at bounding box center [733, 299] width 660 height 487
click at [482, 188] on icon at bounding box center [481, 188] width 8 height 8
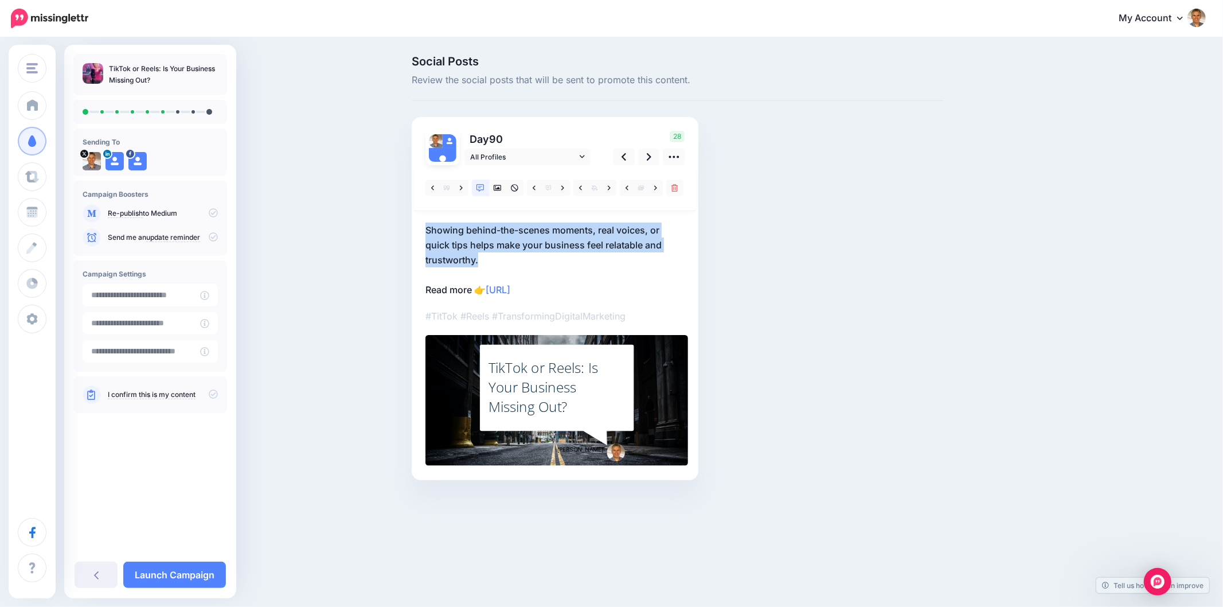
drag, startPoint x: 482, startPoint y: 258, endPoint x: 413, endPoint y: 232, distance: 73.7
click at [413, 232] on div "Day 90 All Profiles" at bounding box center [555, 298] width 287 height 363
click at [489, 260] on p "Showing behind-the-scenes moments, real voices, or quick tips helps make your b…" at bounding box center [555, 260] width 259 height 75
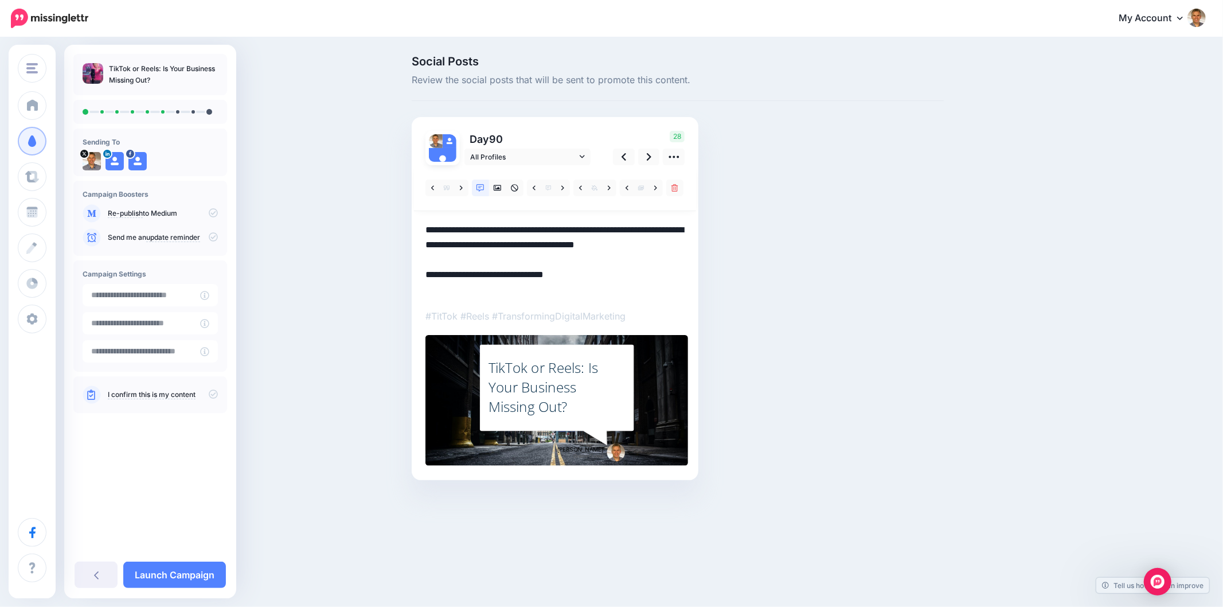
drag, startPoint x: 489, startPoint y: 260, endPoint x: 424, endPoint y: 233, distance: 70.0
click at [424, 233] on div "Day 90 All Profiles" at bounding box center [555, 298] width 287 height 363
paste textarea
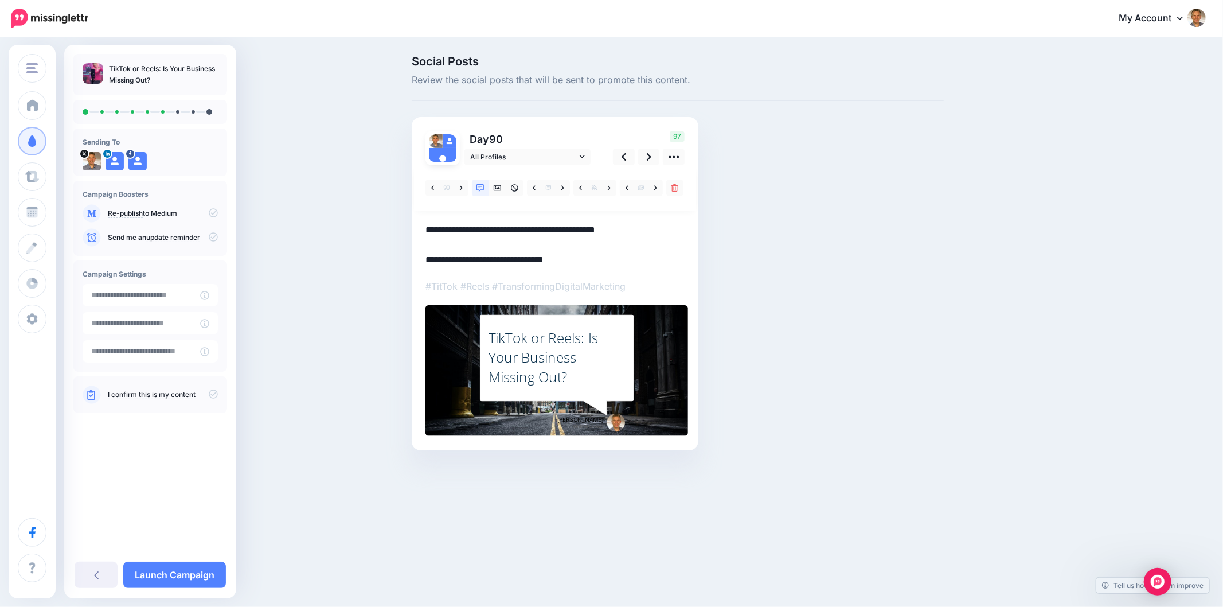
type textarea "**********"
click at [545, 345] on div "TikTok or Reels: Is Your Business Missing Out?" at bounding box center [557, 357] width 137 height 58
click at [0, 0] on textarea "**********" at bounding box center [0, 0] width 0 height 0
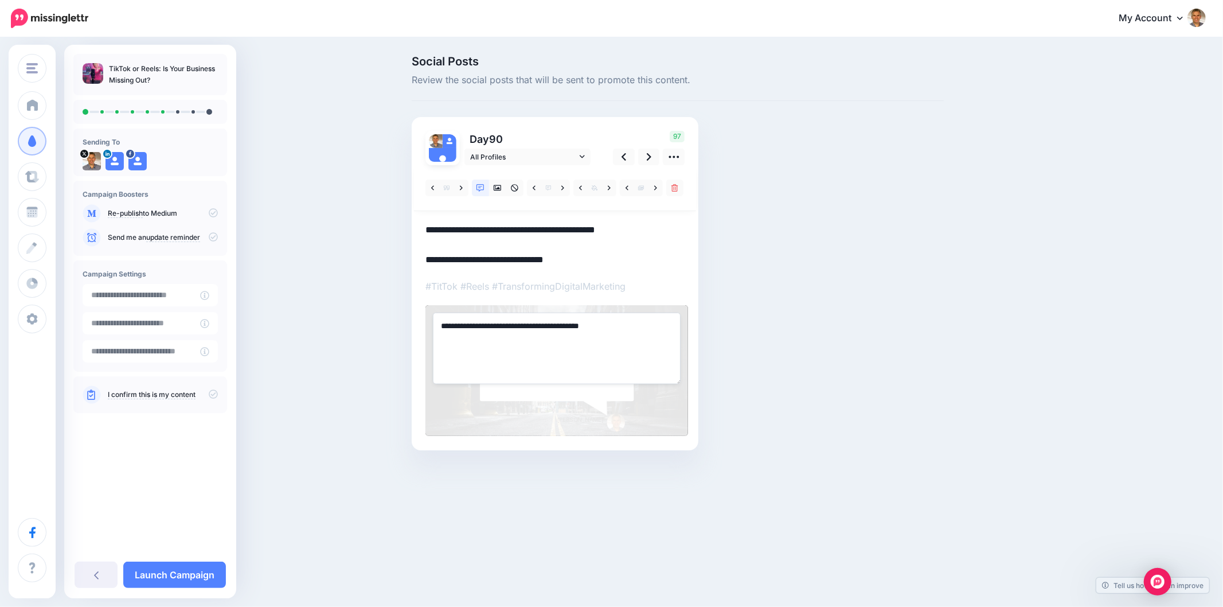
click at [545, 345] on textarea "**********" at bounding box center [557, 348] width 248 height 71
paste textarea "**********"
type textarea "**********"
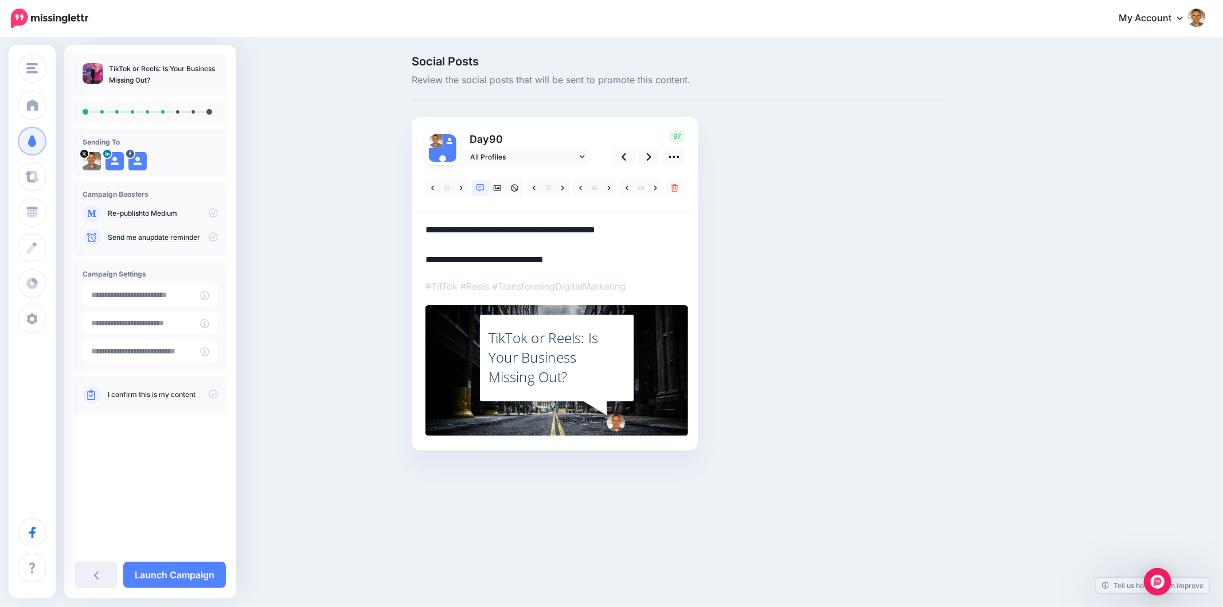
click at [810, 313] on div "Social Posts Review the social posts that will be sent to promote this content.…" at bounding box center [677, 270] width 549 height 429
click at [807, 311] on div "Social Posts Review the social posts that will be sent to promote this content.…" at bounding box center [677, 270] width 549 height 429
click at [922, 163] on div "Social Posts Review the social posts that will be sent to promote this content.…" at bounding box center [677, 270] width 549 height 429
drag, startPoint x: 965, startPoint y: 274, endPoint x: 959, endPoint y: 256, distance: 18.1
click at [965, 274] on div "Social Posts Review the social posts that will be sent to promote this content.…" at bounding box center [733, 270] width 660 height 429
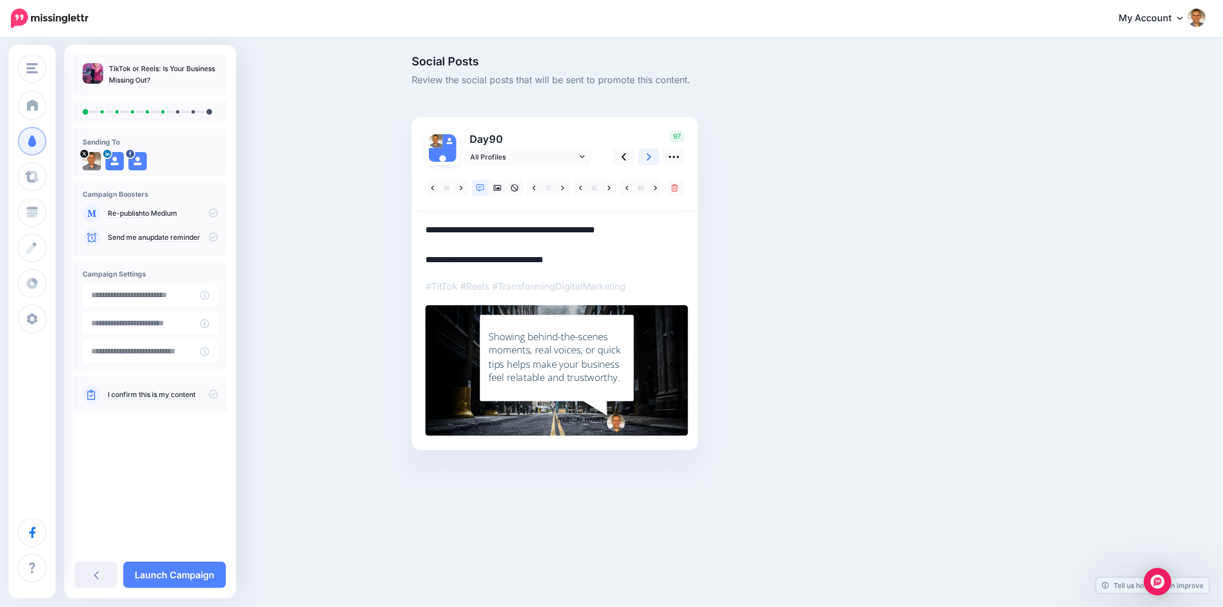
click at [649, 162] on icon at bounding box center [649, 157] width 5 height 12
drag, startPoint x: 637, startPoint y: 231, endPoint x: 419, endPoint y: 224, distance: 218.6
click at [419, 225] on div "Day 180 All Profiles" at bounding box center [555, 283] width 287 height 333
click at [628, 241] on p "That’s exactly what short-form videos deliver. Read more 👉 https://lttr.ai/AhlDZ" at bounding box center [555, 245] width 259 height 45
drag, startPoint x: 631, startPoint y: 230, endPoint x: 428, endPoint y: 225, distance: 203.6
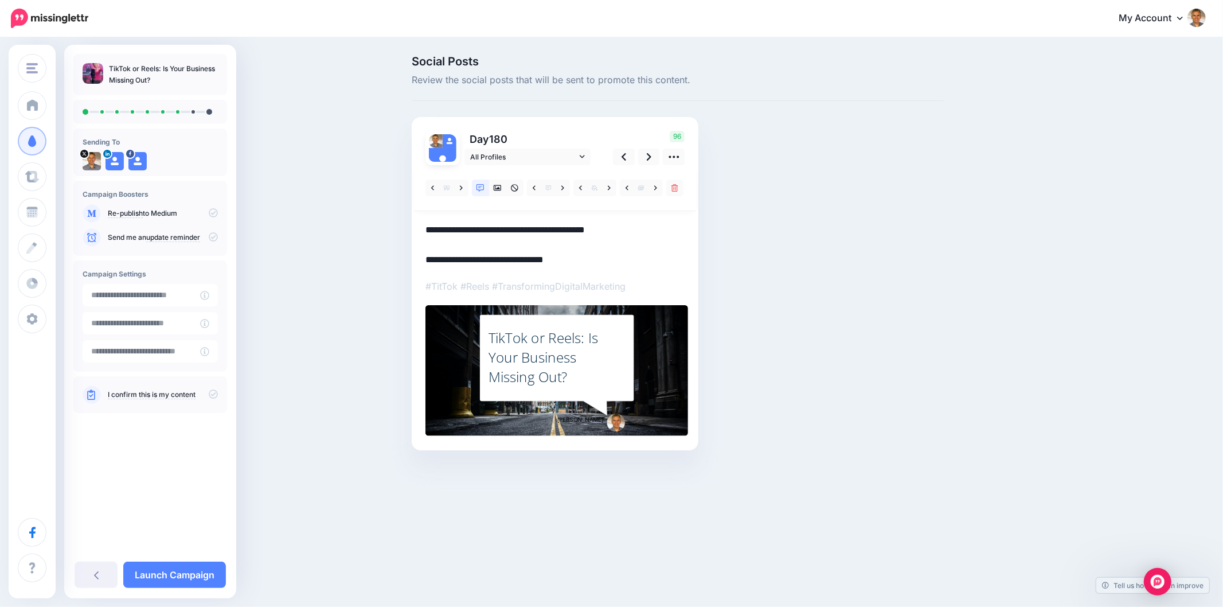
click at [428, 225] on textarea "**********" at bounding box center [555, 245] width 259 height 45
paste textarea "**********"
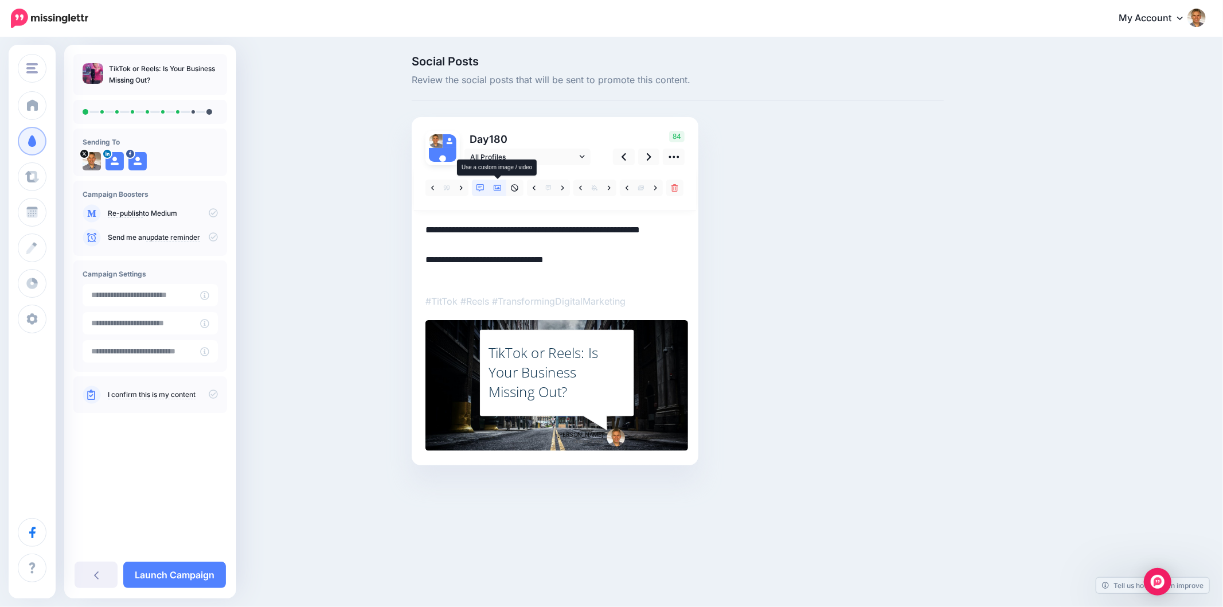
click at [501, 188] on icon at bounding box center [498, 188] width 8 height 6
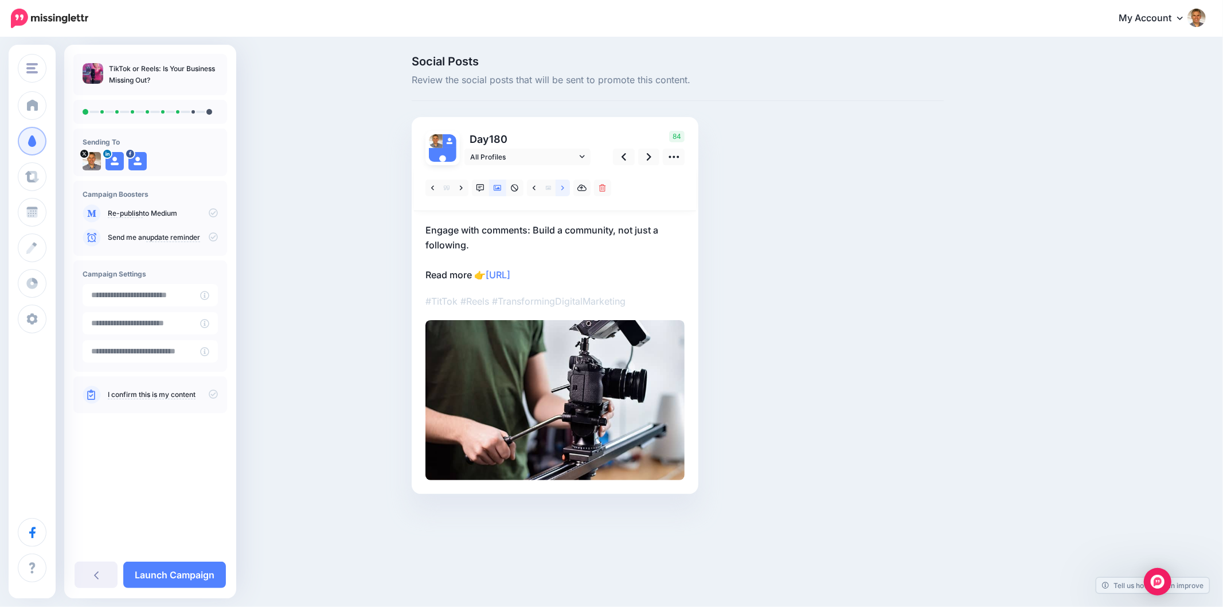
click at [566, 187] on link at bounding box center [563, 187] width 14 height 17
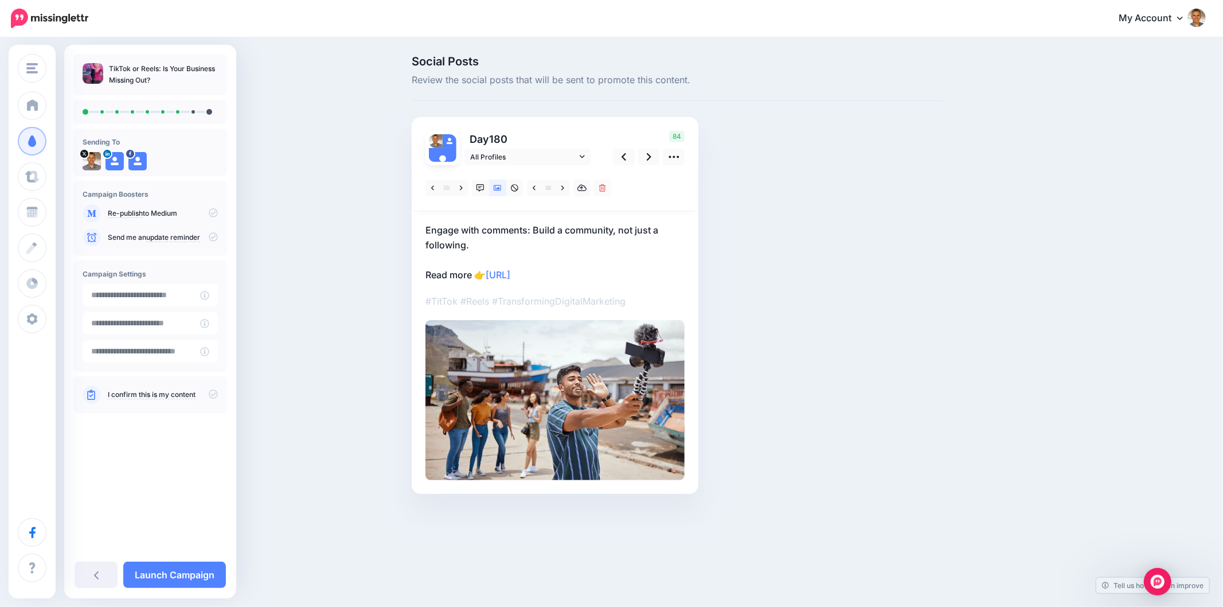
click at [900, 239] on div "Social Posts Review the social posts that will be sent to promote this content.…" at bounding box center [677, 292] width 549 height 473
click at [564, 188] on link at bounding box center [563, 187] width 14 height 17
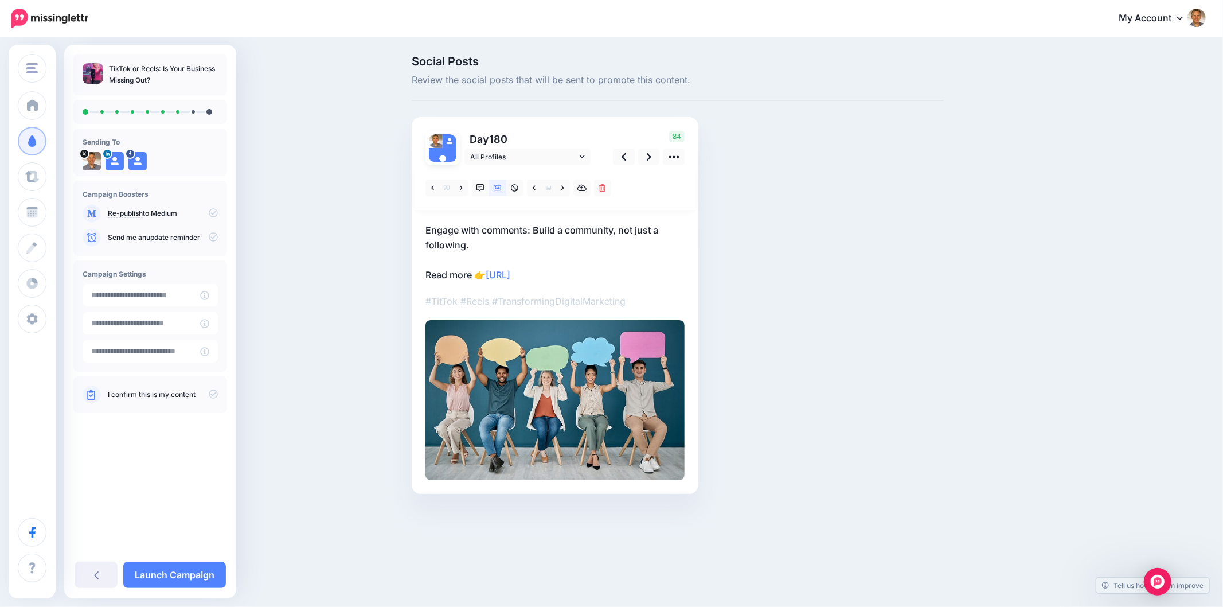
click at [822, 263] on div "Social Posts Review the social posts that will be sent to promote this content.…" at bounding box center [677, 292] width 549 height 473
click at [845, 241] on div "Social Posts Review the social posts that will be sent to promote this content.…" at bounding box center [677, 292] width 549 height 473
click at [647, 158] on icon at bounding box center [649, 157] width 5 height 12
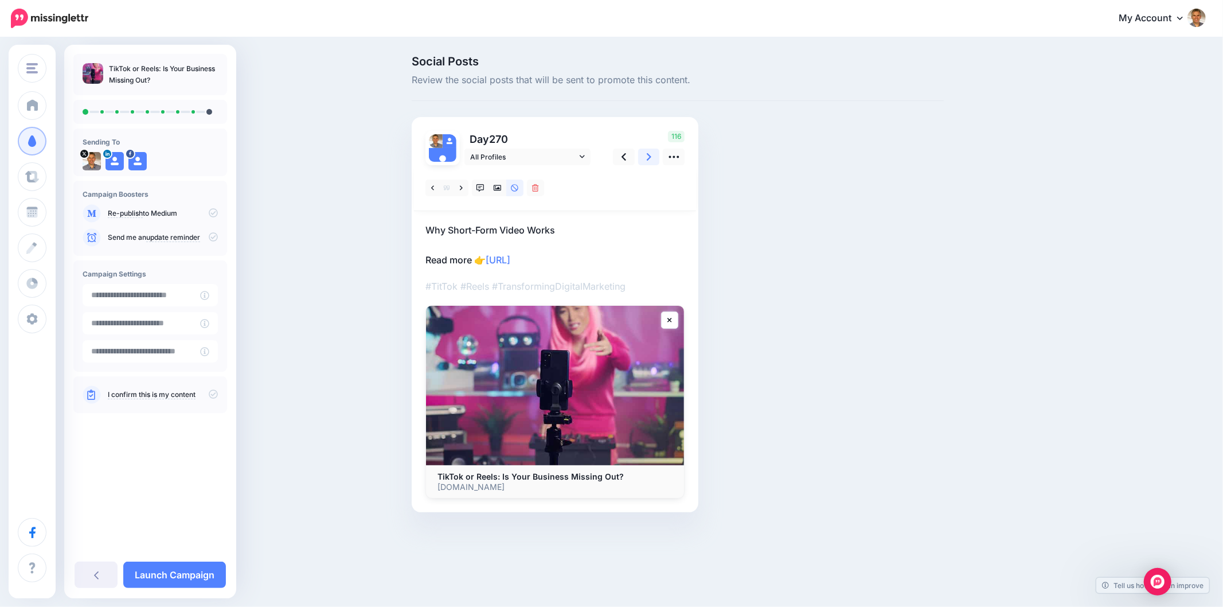
click at [647, 159] on icon at bounding box center [649, 157] width 5 height 12
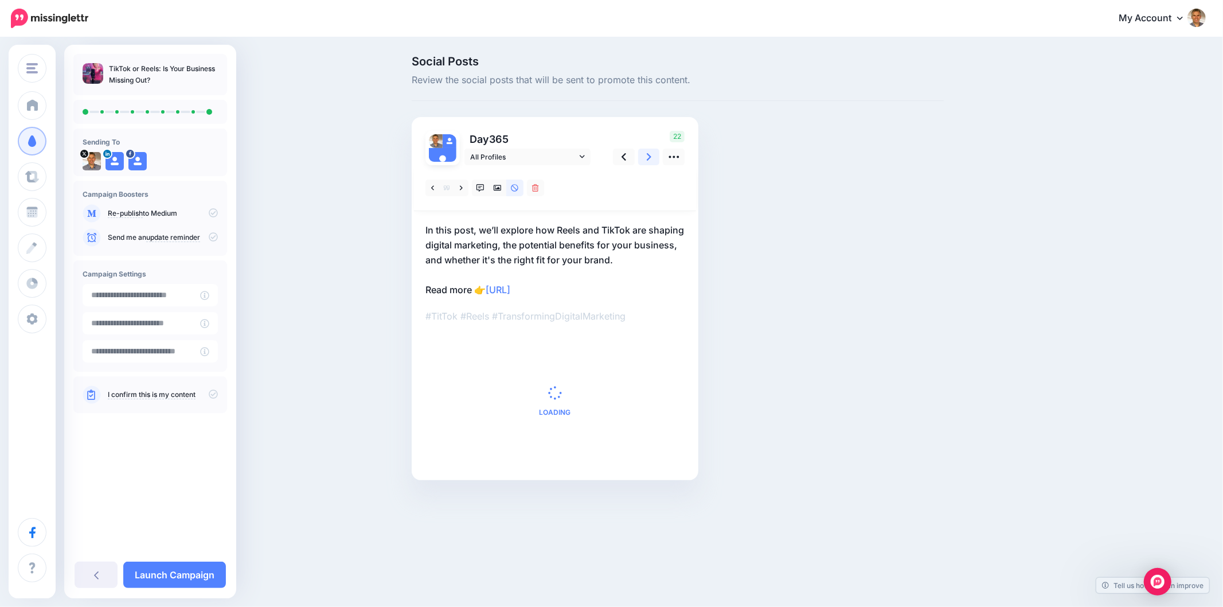
click at [647, 158] on icon at bounding box center [649, 157] width 5 height 12
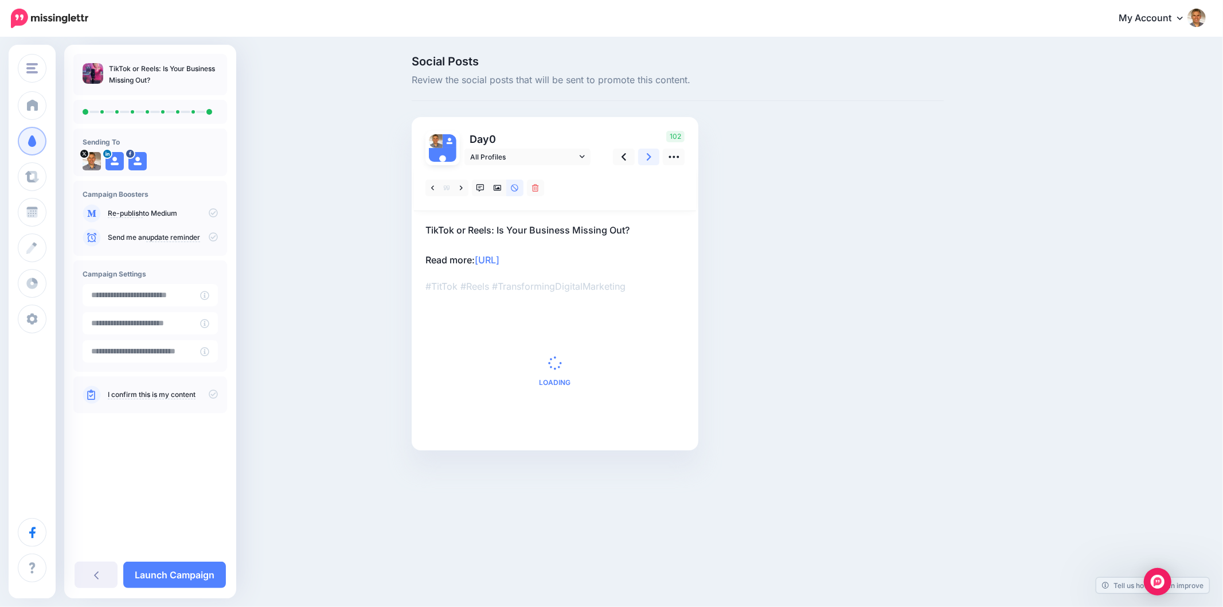
click at [647, 158] on icon at bounding box center [649, 157] width 5 height 12
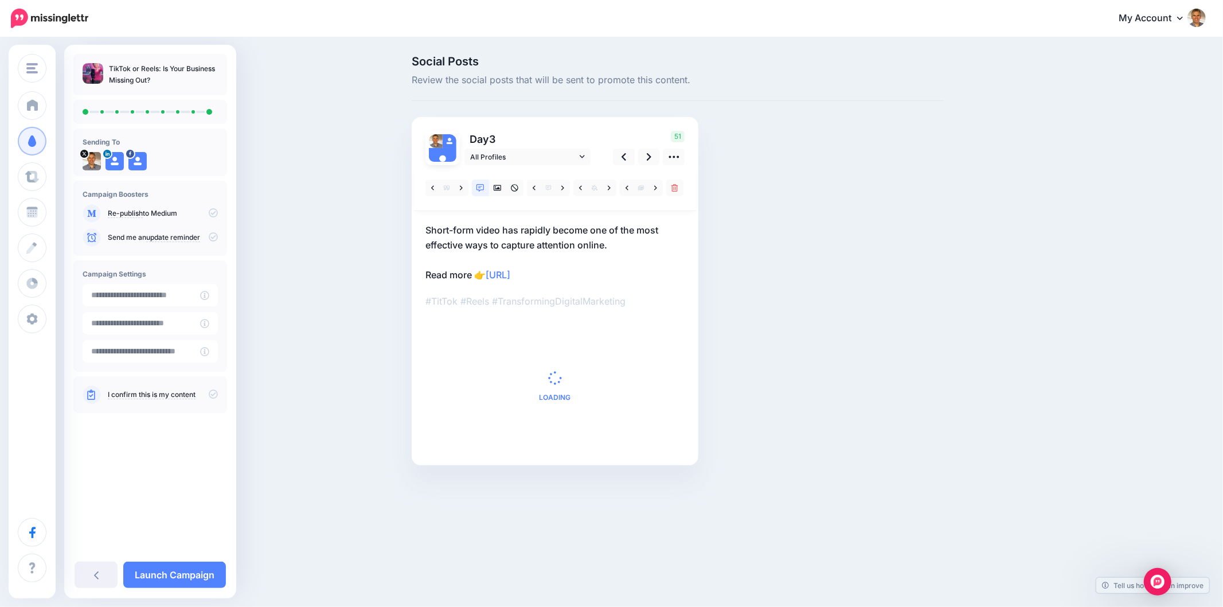
click at [928, 249] on div "Social Posts Review the social posts that will be sent to promote this content.…" at bounding box center [677, 278] width 549 height 444
click at [494, 189] on icon at bounding box center [498, 188] width 8 height 6
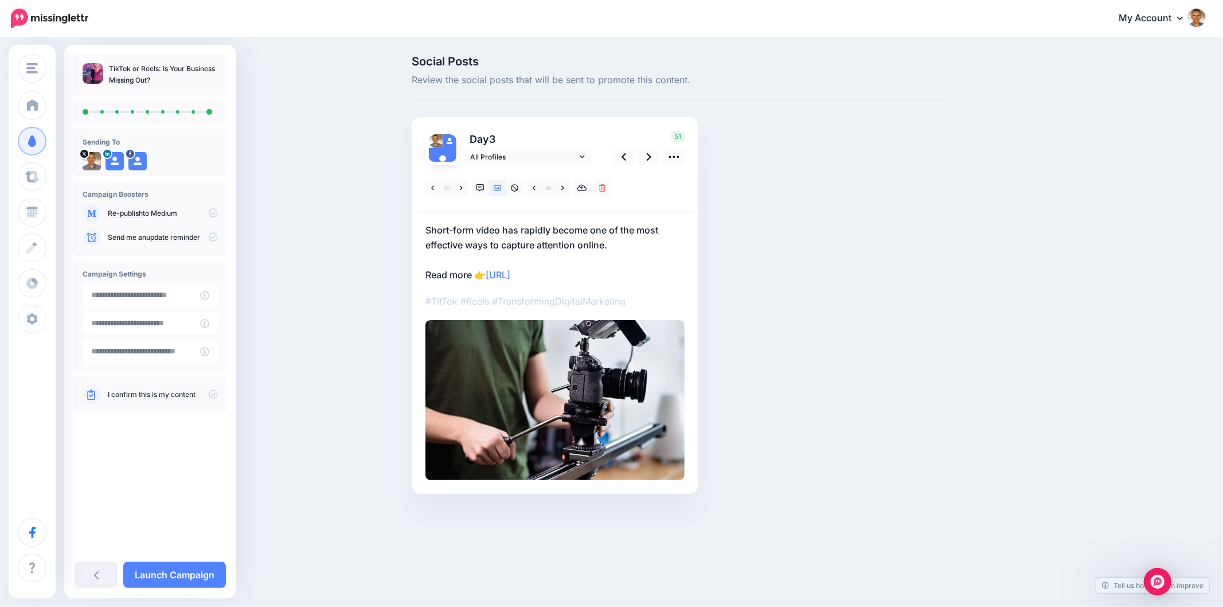
click at [980, 294] on div "Social Posts Review the social posts that will be sent to promote this content.…" at bounding box center [733, 292] width 660 height 473
click at [862, 380] on div "Social Posts Review the social posts that will be sent to promote this content.…" at bounding box center [677, 292] width 549 height 473
click at [624, 159] on icon at bounding box center [624, 157] width 5 height 12
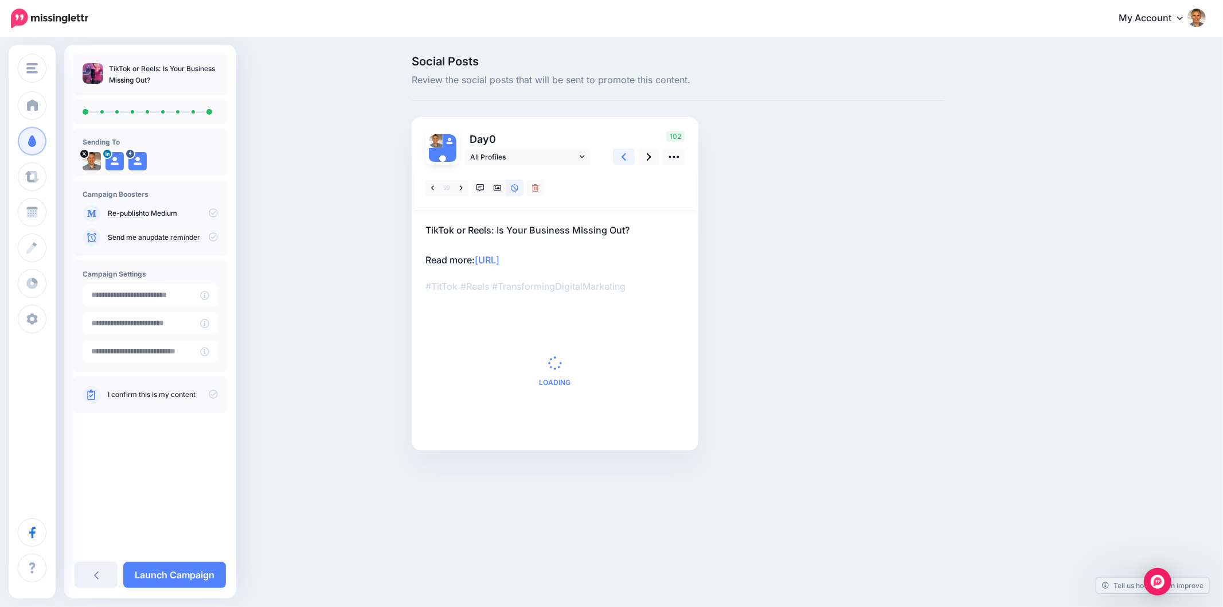
click at [624, 159] on icon at bounding box center [624, 157] width 5 height 12
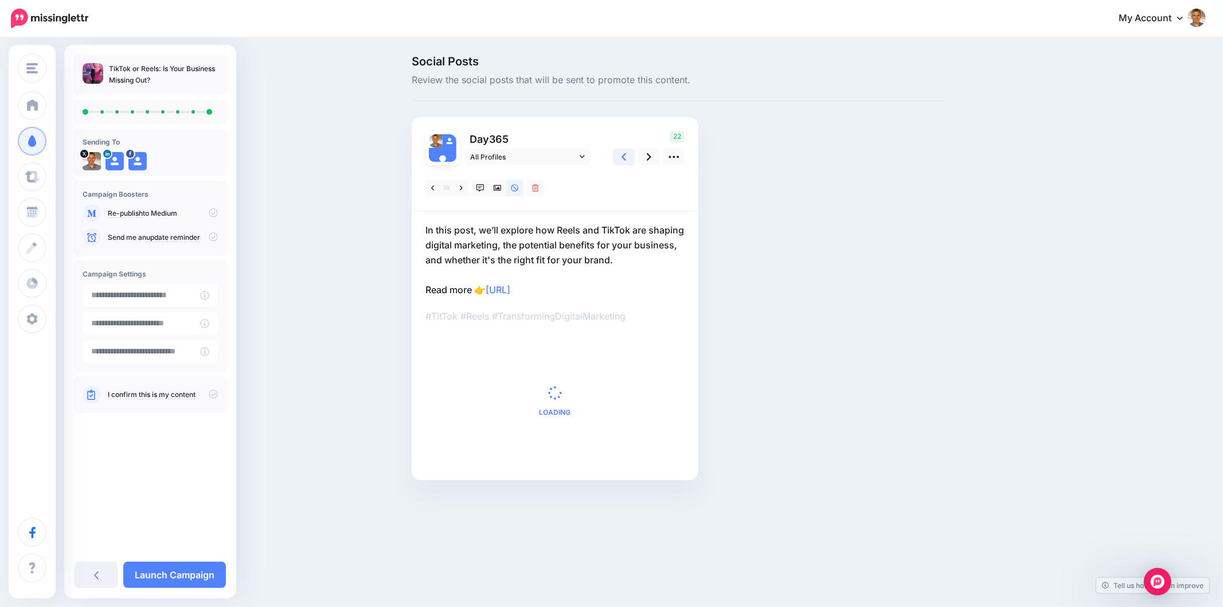
click at [624, 159] on icon at bounding box center [624, 157] width 5 height 12
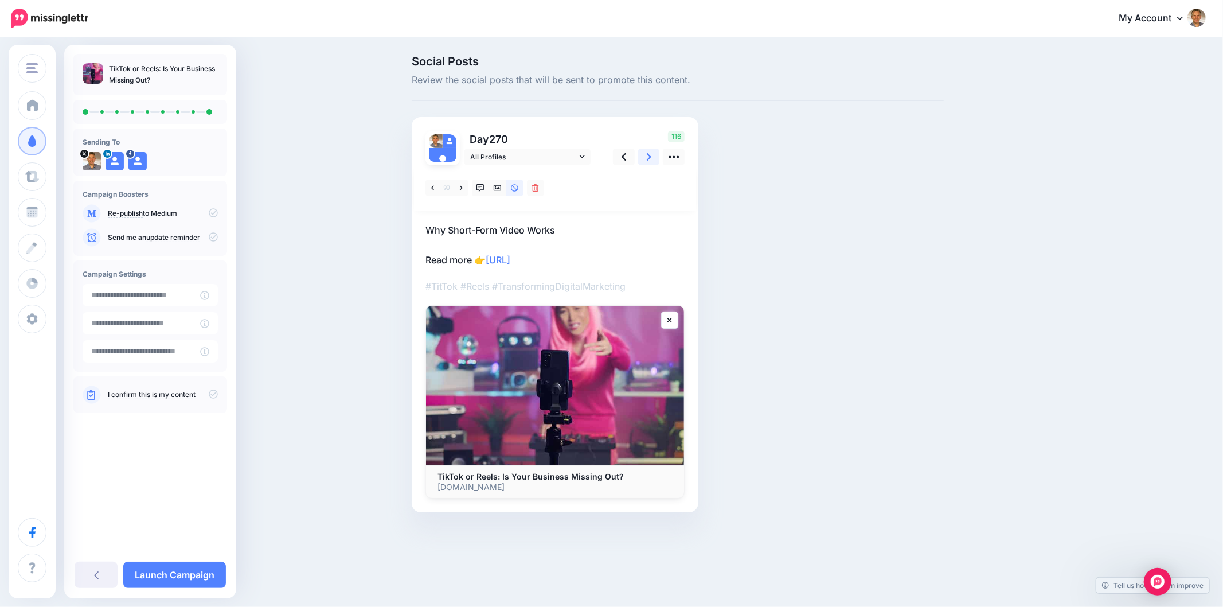
drag, startPoint x: 649, startPoint y: 155, endPoint x: 655, endPoint y: 156, distance: 7.0
click at [649, 155] on icon at bounding box center [649, 156] width 5 height 7
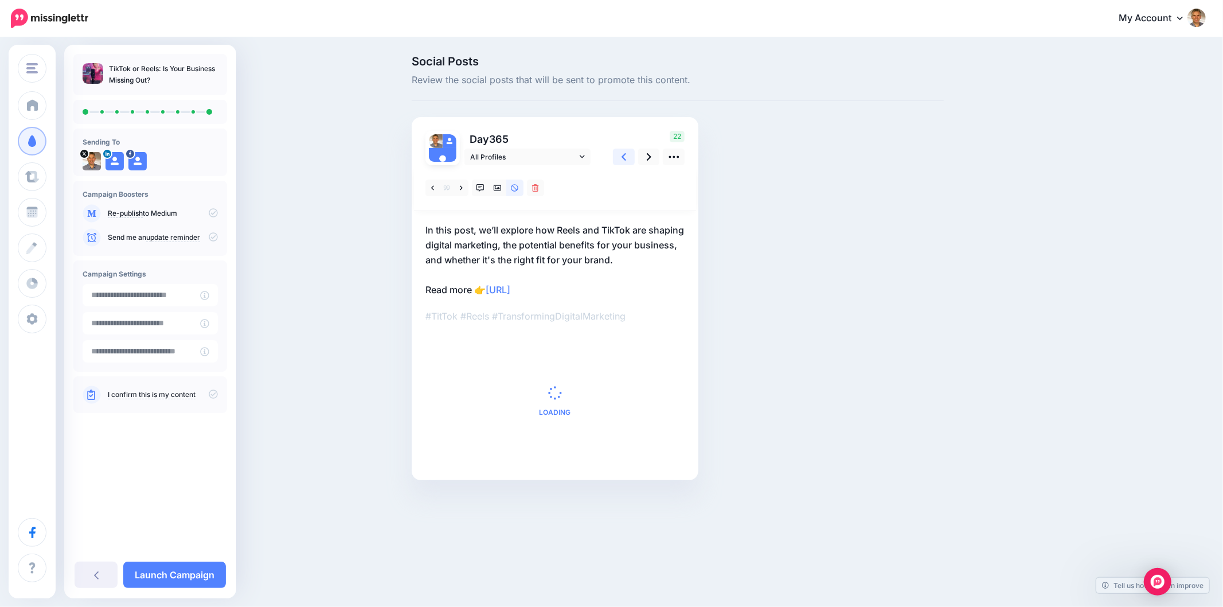
click at [622, 158] on icon at bounding box center [624, 157] width 5 height 12
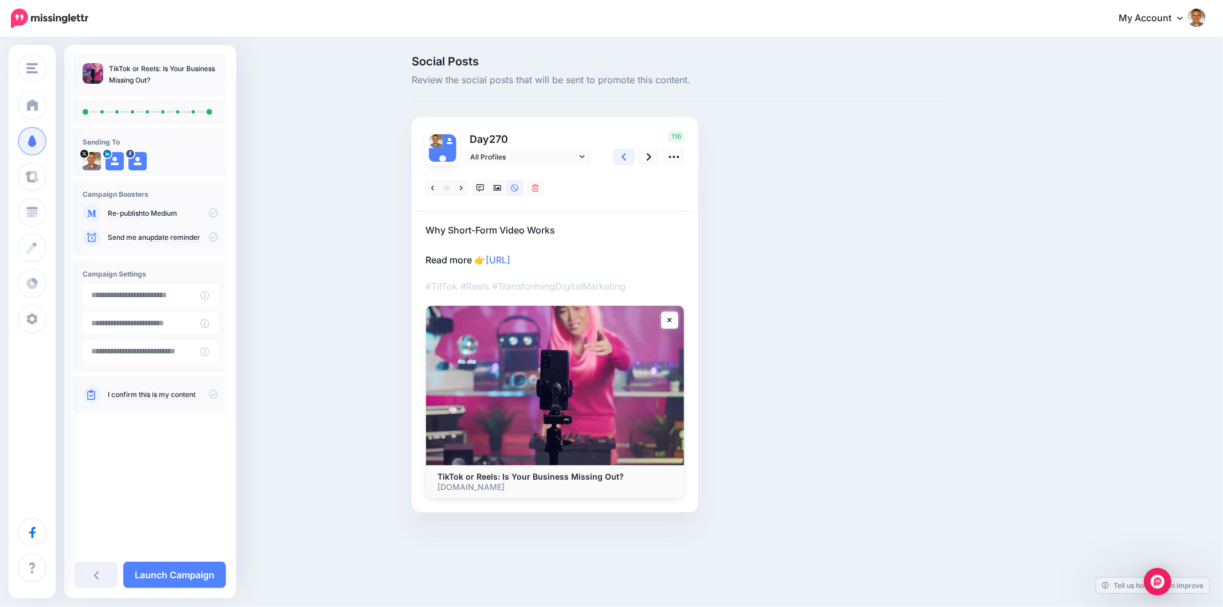
click at [622, 158] on icon at bounding box center [624, 157] width 5 height 12
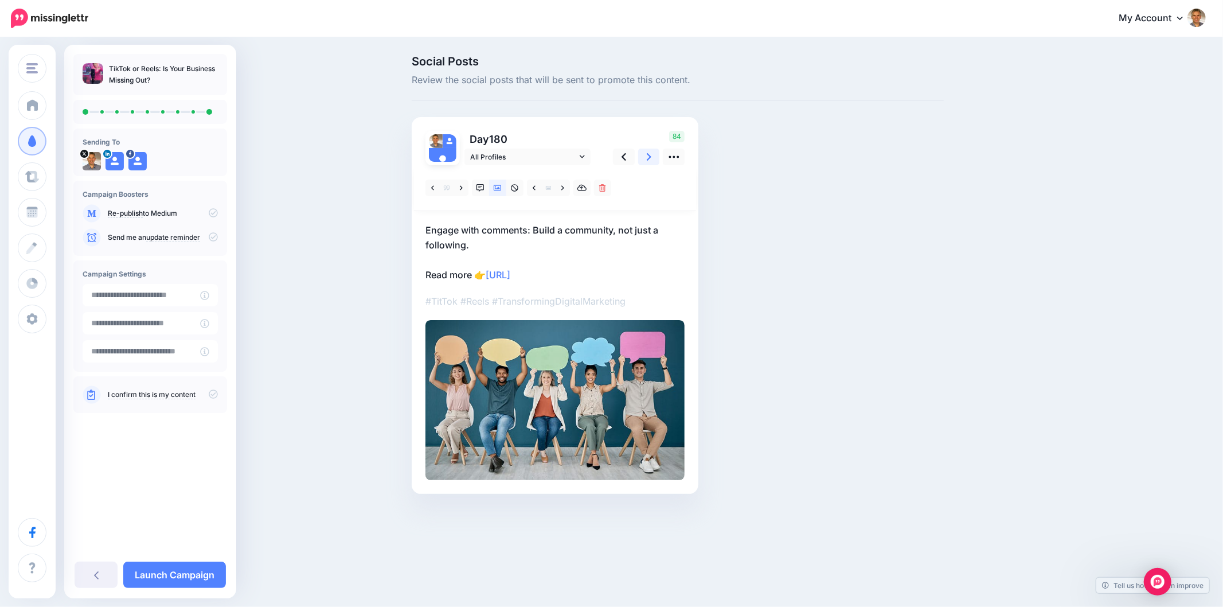
click at [647, 161] on icon at bounding box center [649, 156] width 5 height 7
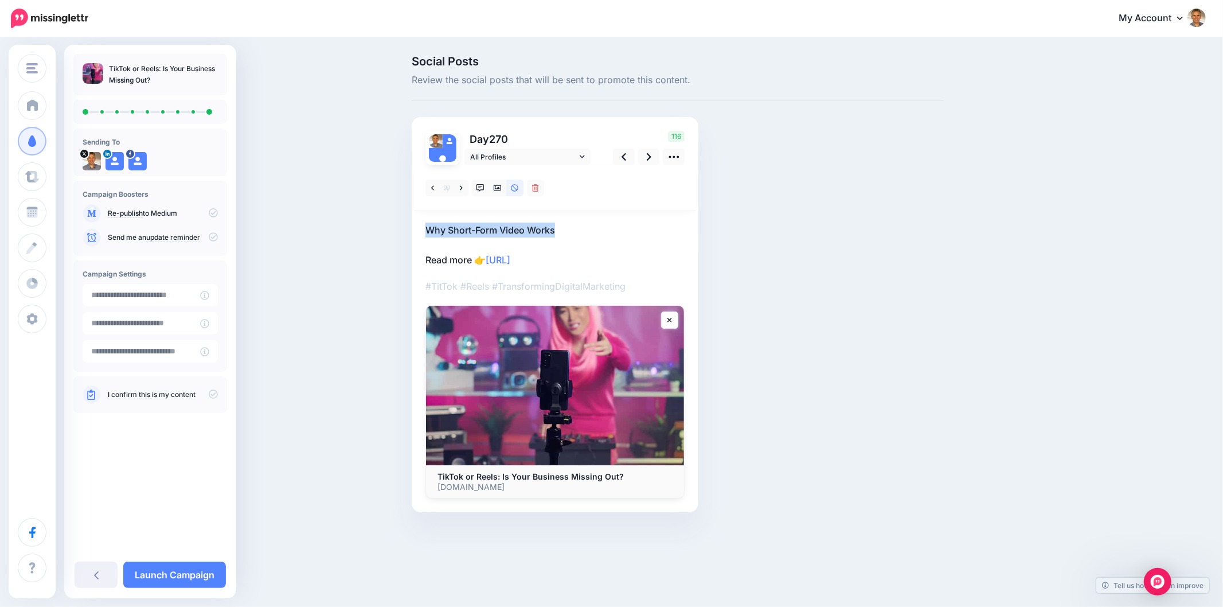
drag, startPoint x: 577, startPoint y: 226, endPoint x: 409, endPoint y: 213, distance: 168.0
click at [409, 213] on div "Social Posts Review the social posts that will be sent to promote this content.…" at bounding box center [677, 301] width 549 height 491
click at [637, 233] on p "Why Short-Form Video Works Read more 👉 https://lttr.ai/AhlDZ" at bounding box center [555, 245] width 259 height 45
drag, startPoint x: 569, startPoint y: 230, endPoint x: 416, endPoint y: 214, distance: 154.5
click at [416, 214] on div "Day 270 All Profiles" at bounding box center [555, 314] width 287 height 395
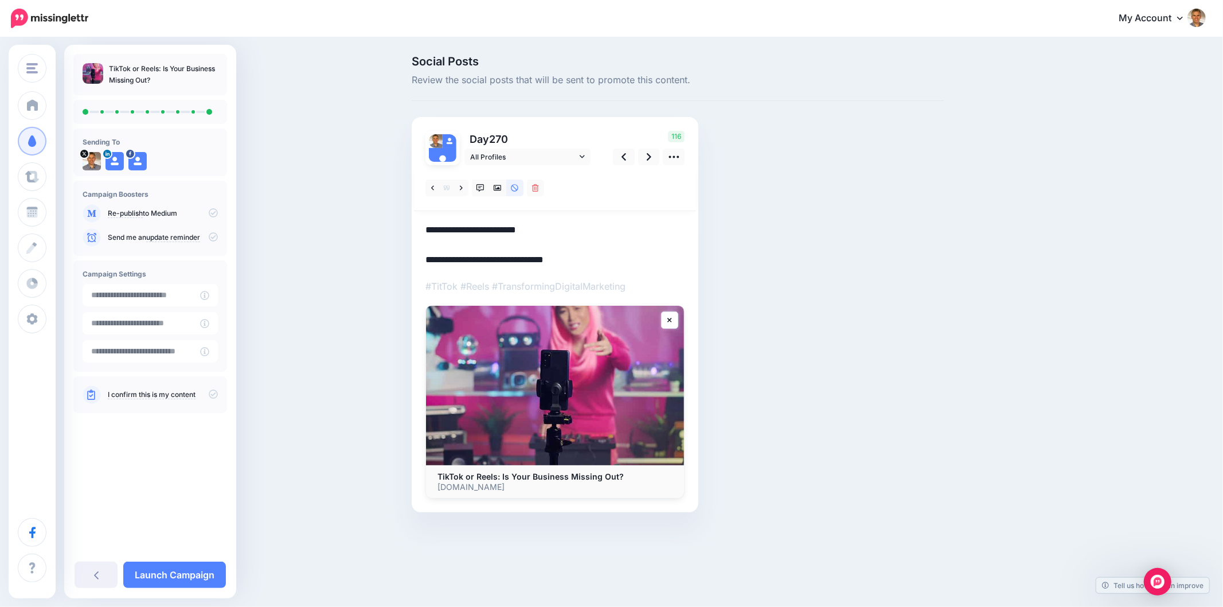
paste textarea "**********"
type textarea "**********"
click at [822, 278] on div "Social Posts Review the social posts that will be sent to promote this content.…" at bounding box center [677, 301] width 549 height 491
click at [479, 185] on icon at bounding box center [481, 188] width 8 height 8
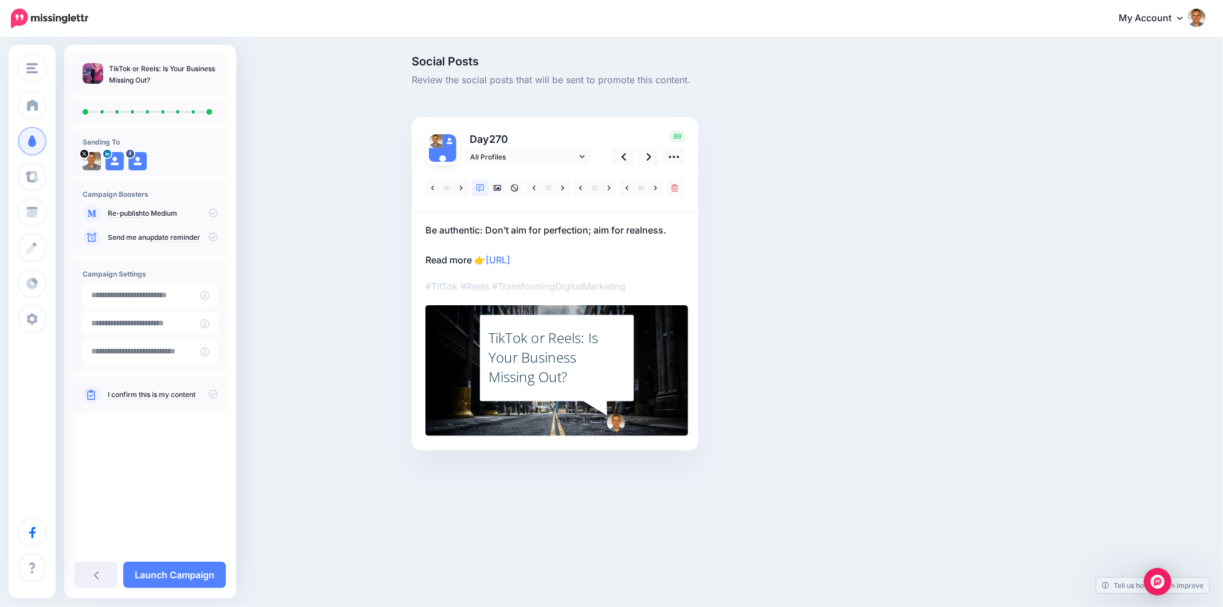
click at [563, 360] on div "TikTok or Reels: Is Your Business Missing Out?" at bounding box center [557, 357] width 137 height 58
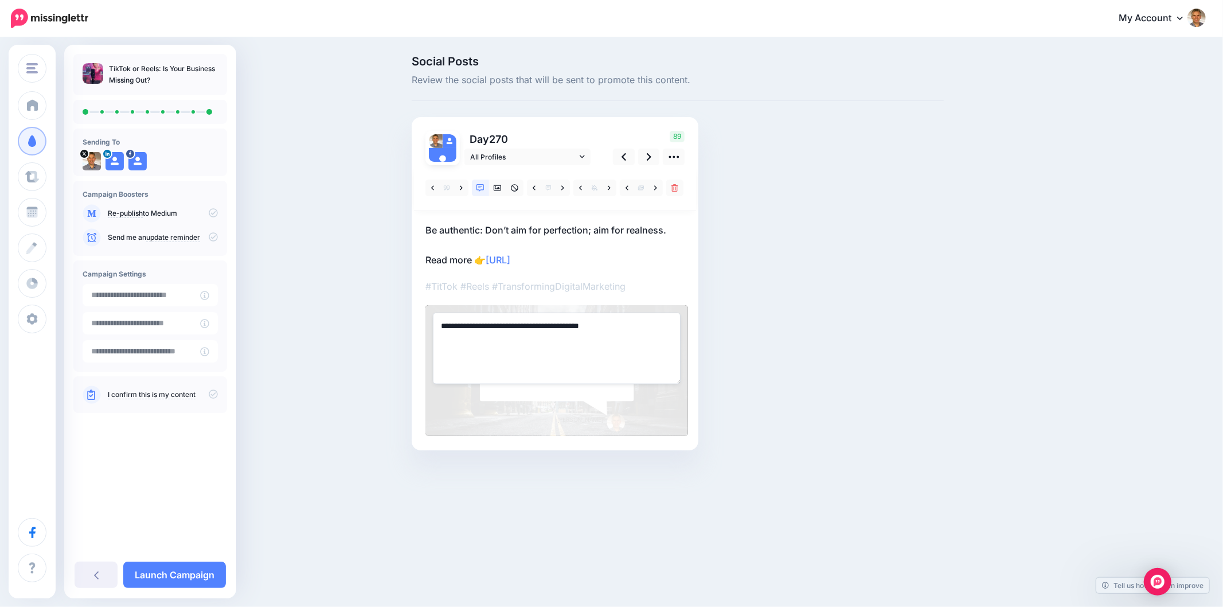
click at [563, 359] on textarea "**********" at bounding box center [557, 348] width 248 height 71
paste textarea "**********"
type textarea "**********"
click at [754, 346] on div "Social Posts Review the social posts that will be sent to promote this content.…" at bounding box center [677, 270] width 549 height 429
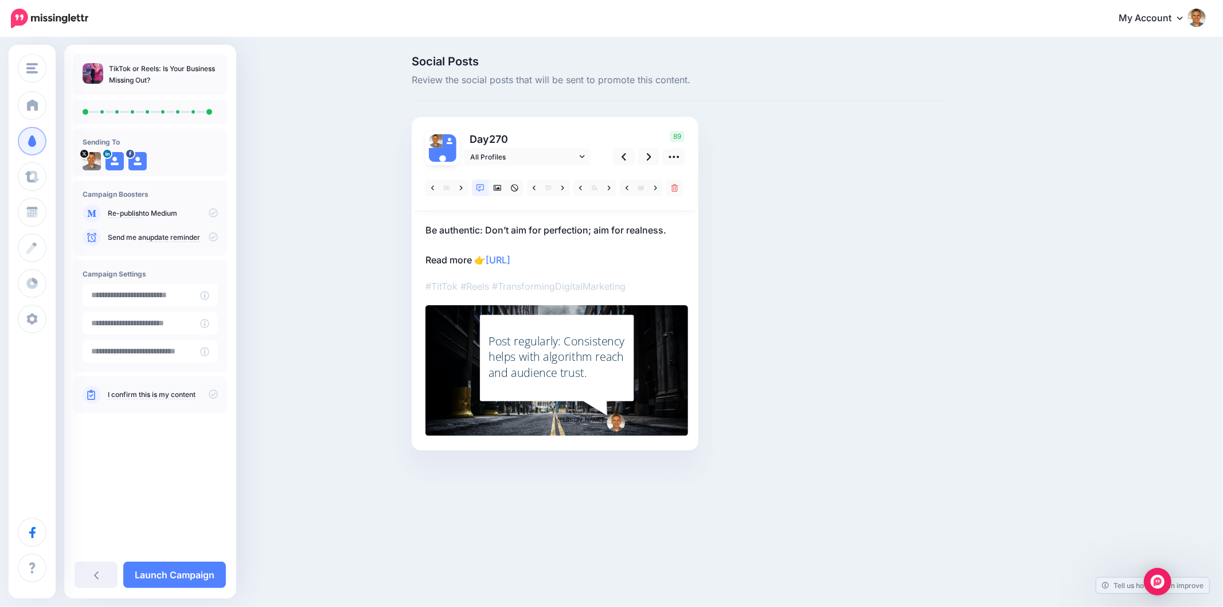
click at [845, 358] on div "Social Posts Review the social posts that will be sent to promote this content.…" at bounding box center [677, 270] width 549 height 429
drag, startPoint x: 1005, startPoint y: 290, endPoint x: 742, endPoint y: 217, distance: 273.8
click at [1005, 288] on div "Social Posts Review the social posts that will be sent to promote this content.…" at bounding box center [733, 270] width 660 height 429
click at [650, 154] on icon at bounding box center [649, 157] width 5 height 12
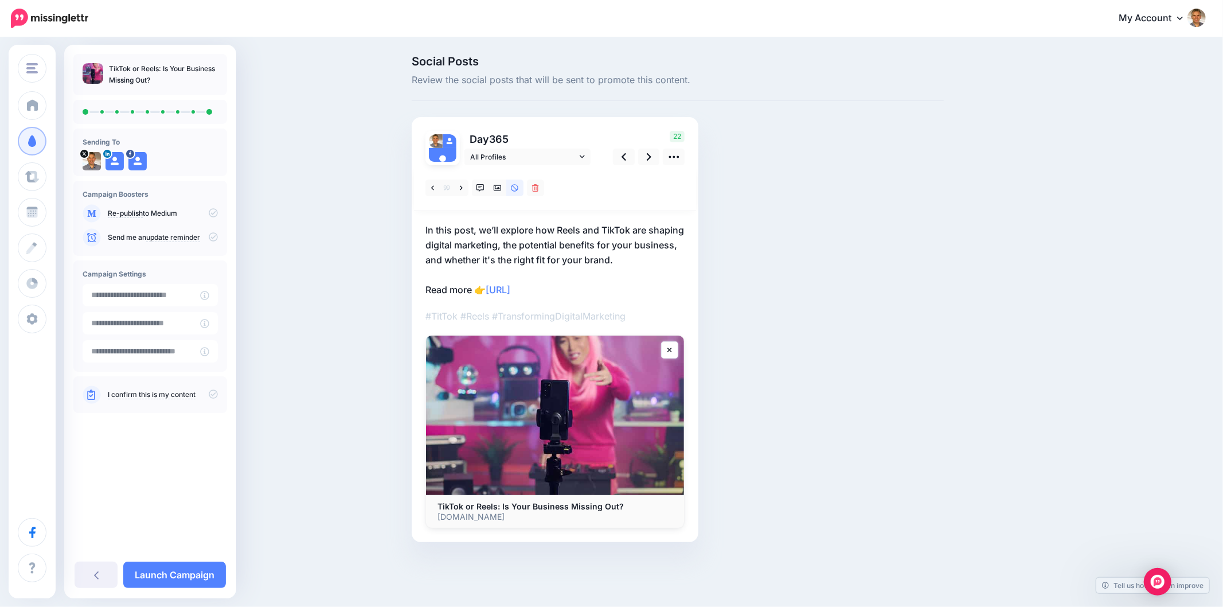
click at [470, 264] on p "In this post, we’ll explore how Reels and TikTok are shaping digital marketing,…" at bounding box center [555, 260] width 259 height 75
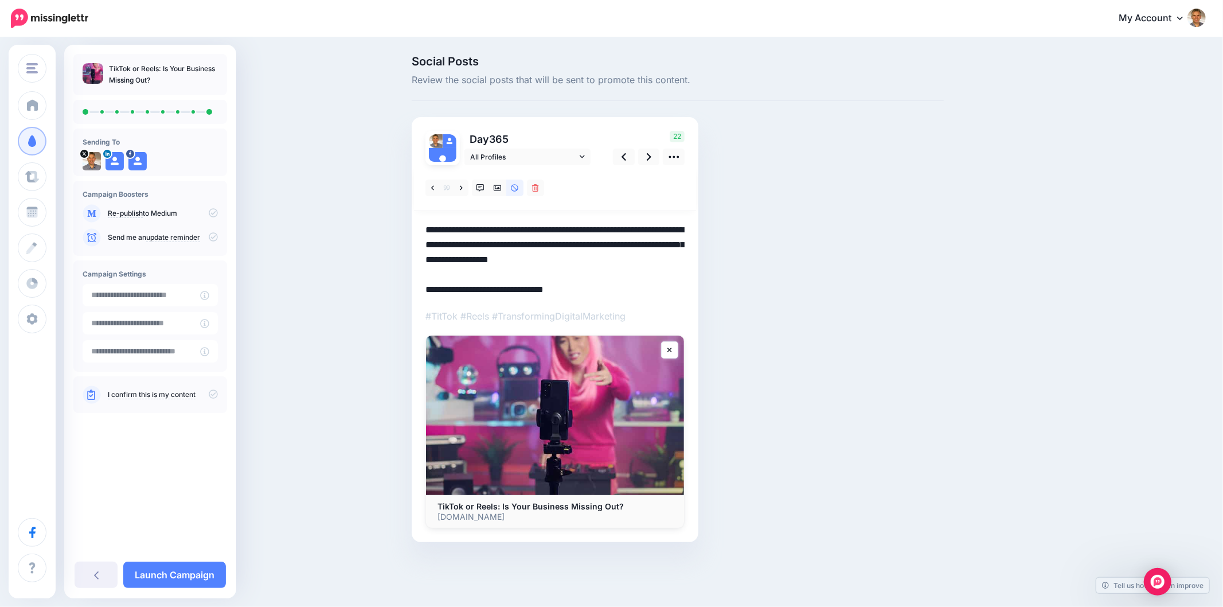
click at [473, 248] on textarea "**********" at bounding box center [555, 260] width 259 height 75
paste textarea
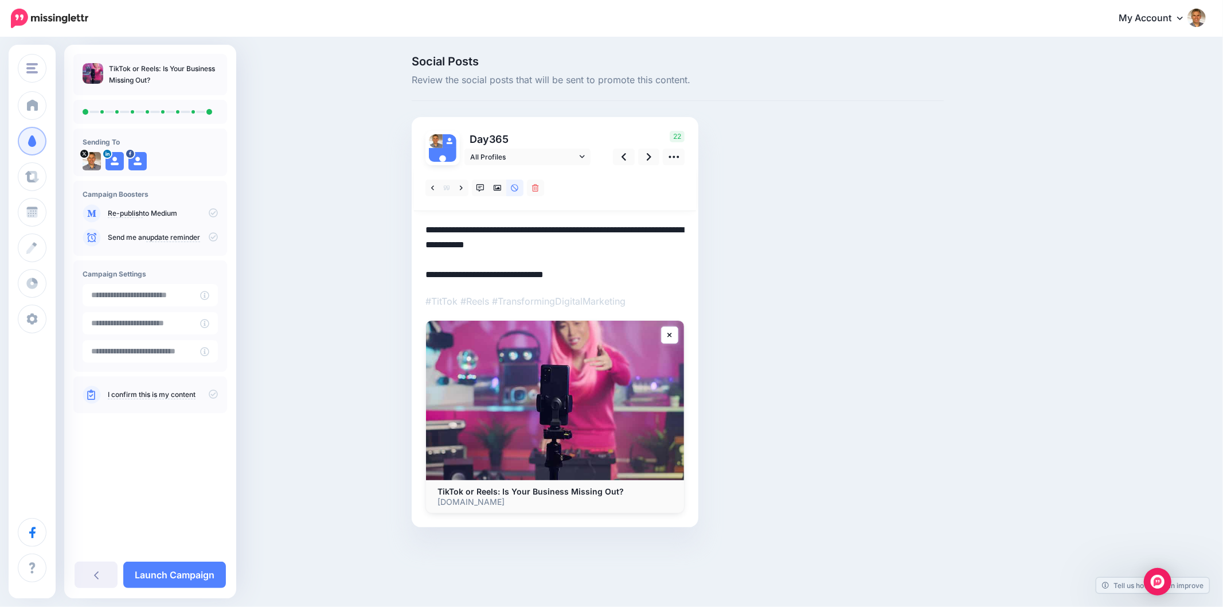
type textarea "**********"
click at [993, 285] on div "Social Posts Review the social posts that will be sent to promote this content.…" at bounding box center [733, 309] width 660 height 506
click at [479, 190] on icon at bounding box center [481, 188] width 8 height 8
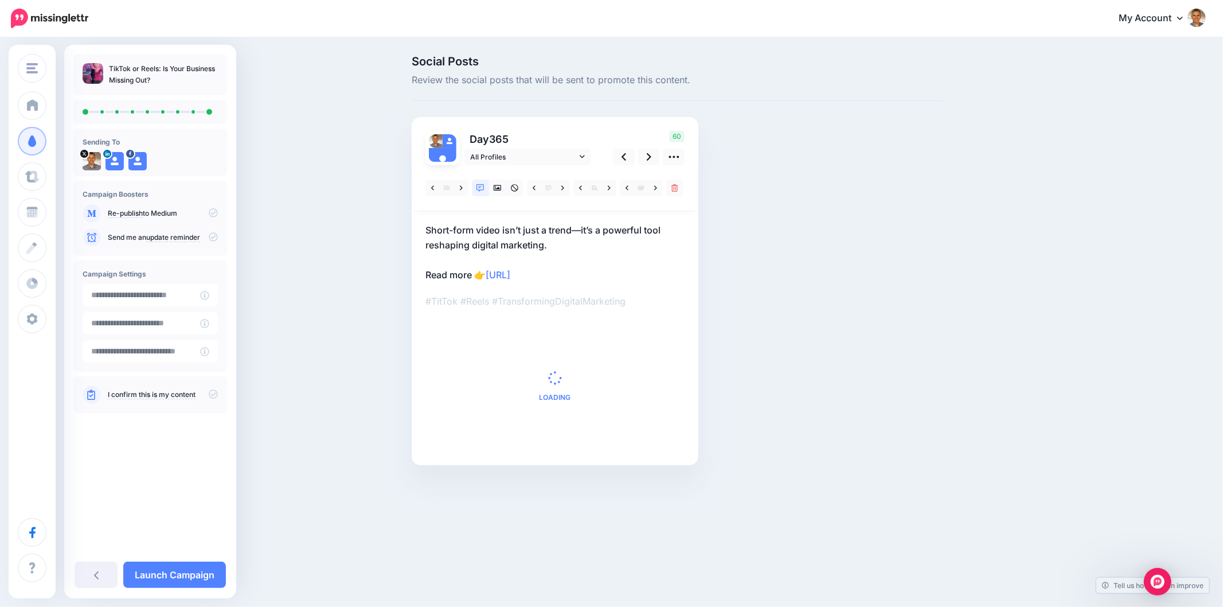
click at [549, 373] on icon at bounding box center [555, 377] width 17 height 17
click at [549, 373] on icon at bounding box center [555, 378] width 18 height 18
click at [549, 374] on icon at bounding box center [555, 377] width 17 height 17
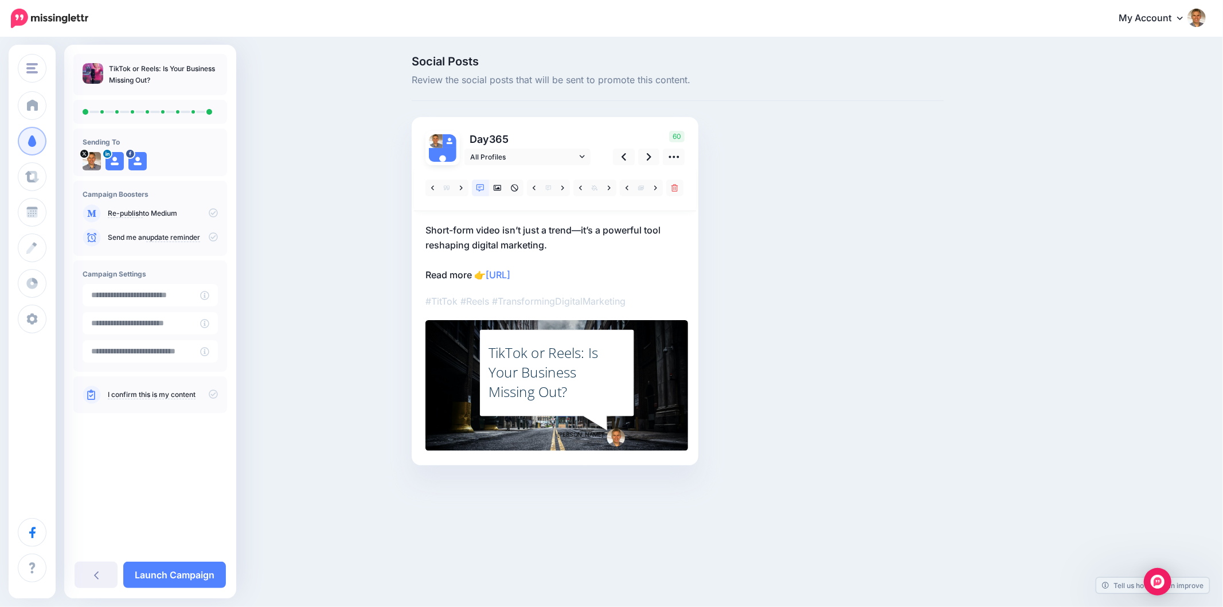
click at [548, 374] on div "TikTok or Reels: Is Your Business Missing Out?" at bounding box center [557, 372] width 137 height 58
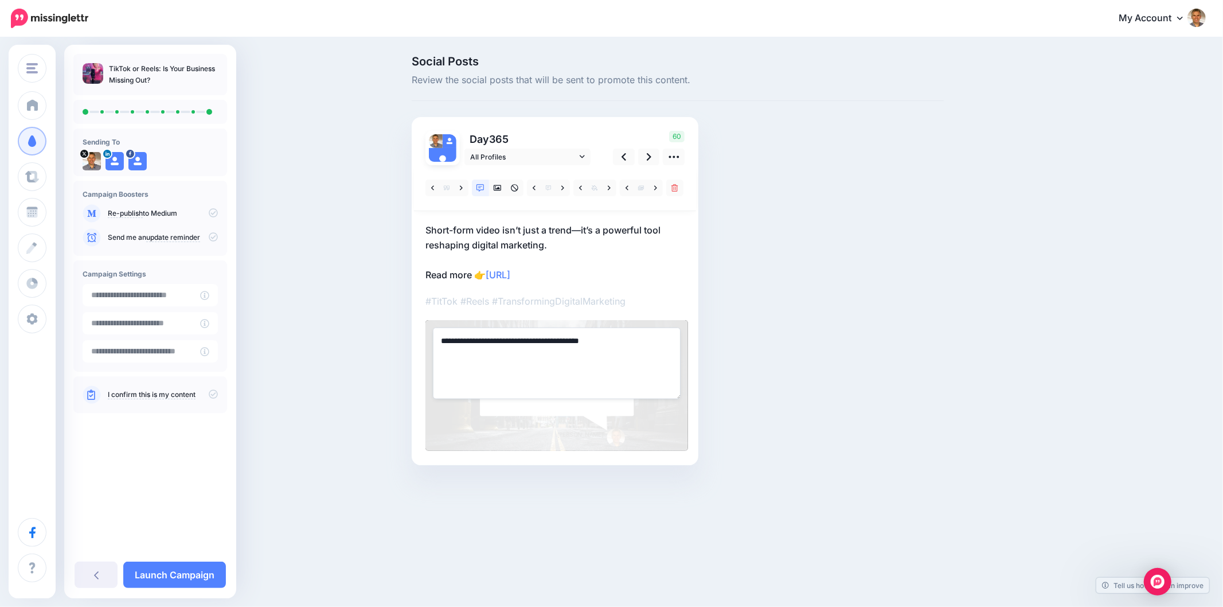
click at [548, 374] on textarea "**********" at bounding box center [557, 362] width 248 height 71
paste textarea "**********"
type textarea "**********"
click at [973, 312] on div "Social Posts Review the social posts that will be sent to promote this content.…" at bounding box center [733, 278] width 660 height 444
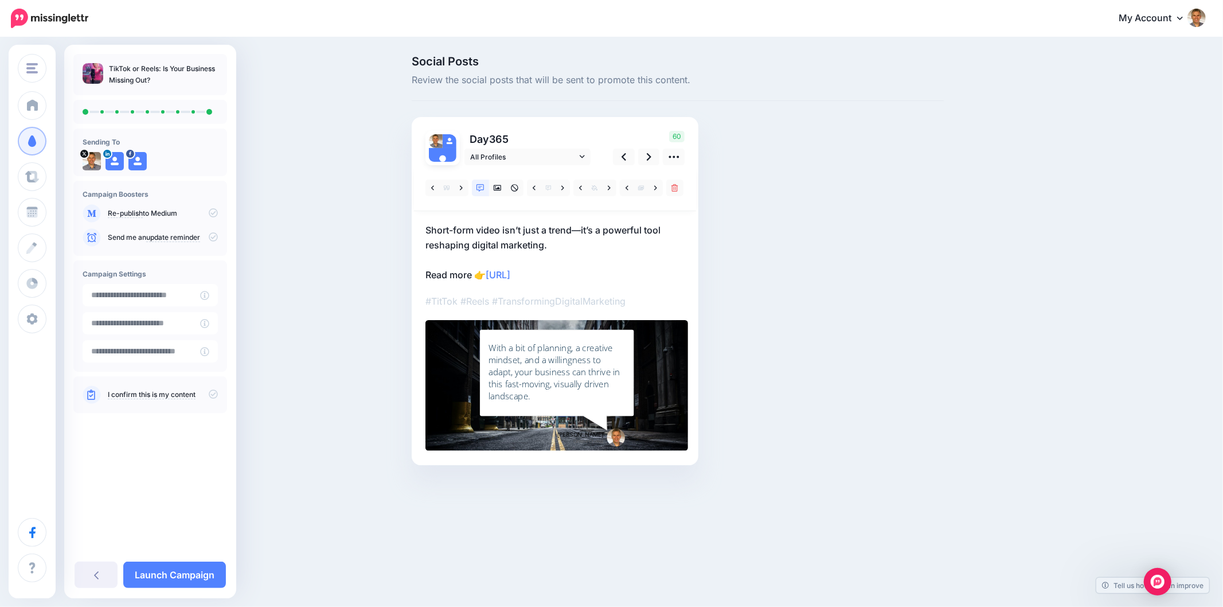
click at [1106, 334] on div "Social Posts Review the social posts that will be sent to promote this content.…" at bounding box center [611, 277] width 1223 height 478
click at [1083, 349] on div "Social Posts Review the social posts that will be sent to promote this content.…" at bounding box center [611, 277] width 1223 height 478
click at [622, 161] on icon at bounding box center [624, 157] width 5 height 12
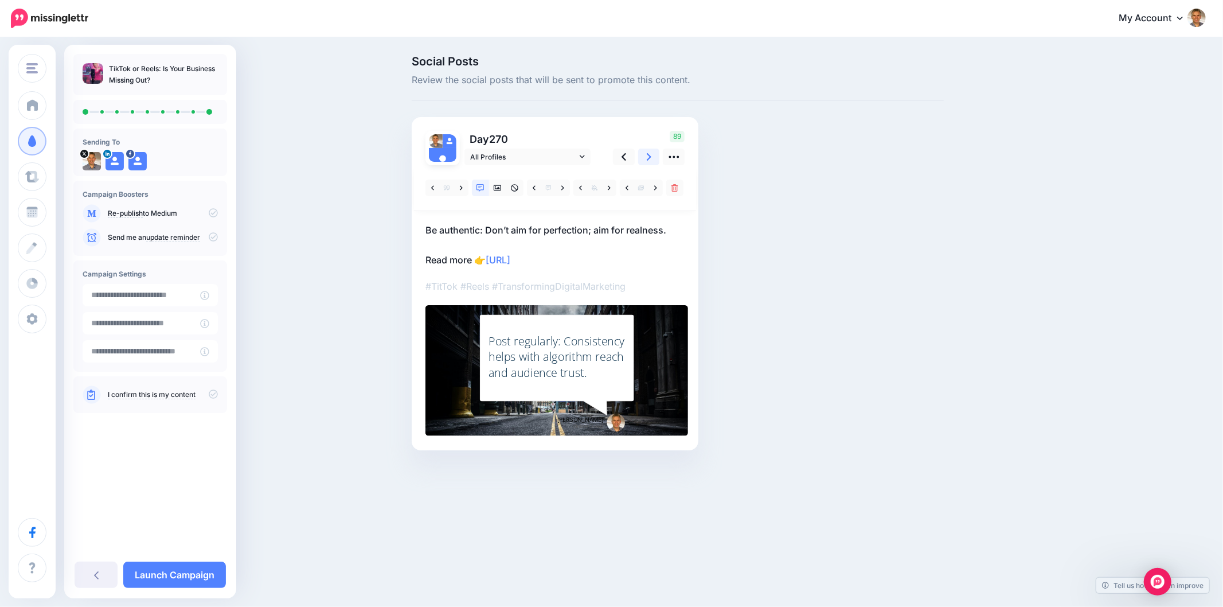
click at [654, 162] on link at bounding box center [649, 157] width 22 height 17
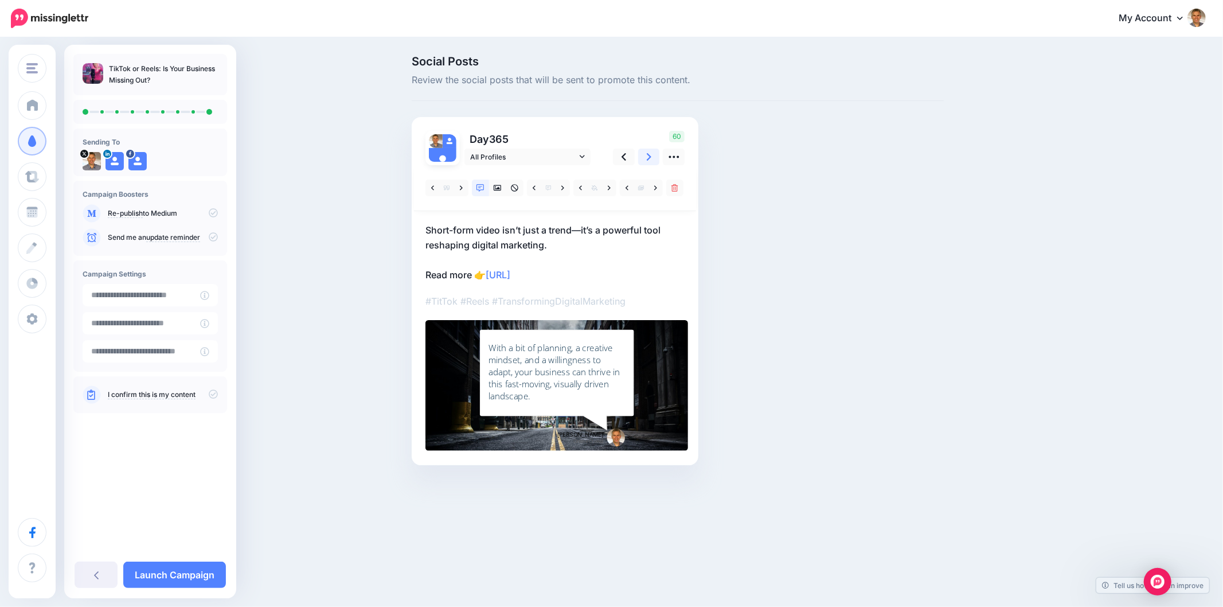
click at [654, 162] on link at bounding box center [649, 157] width 22 height 17
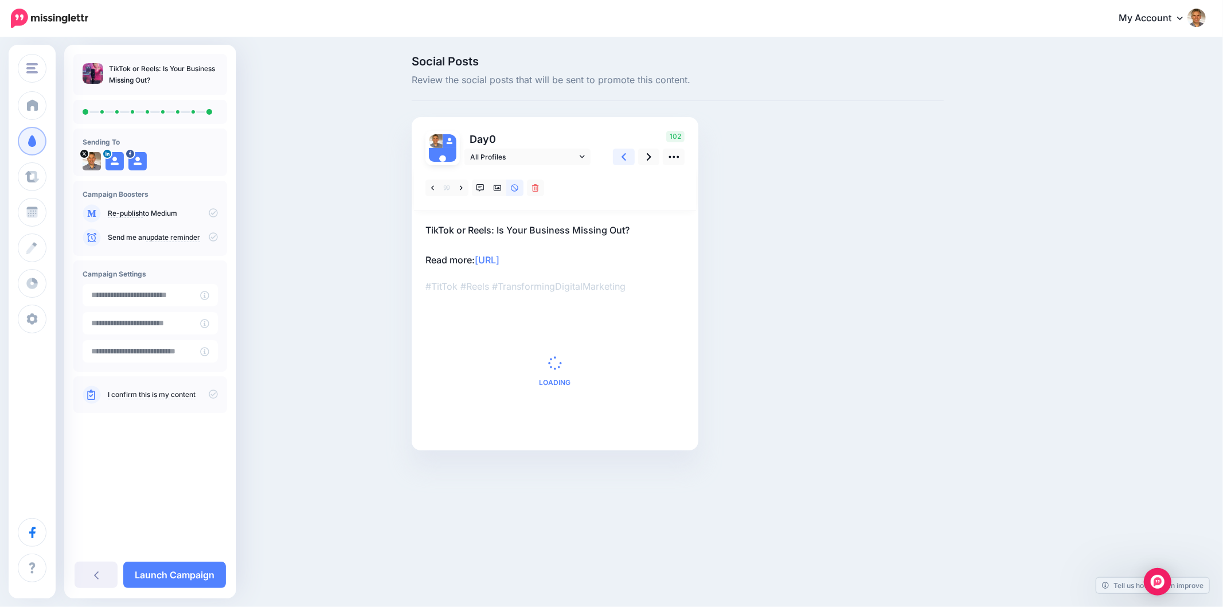
drag, startPoint x: 622, startPoint y: 158, endPoint x: 1174, endPoint y: 341, distance: 581.8
click at [623, 158] on icon at bounding box center [624, 157] width 5 height 12
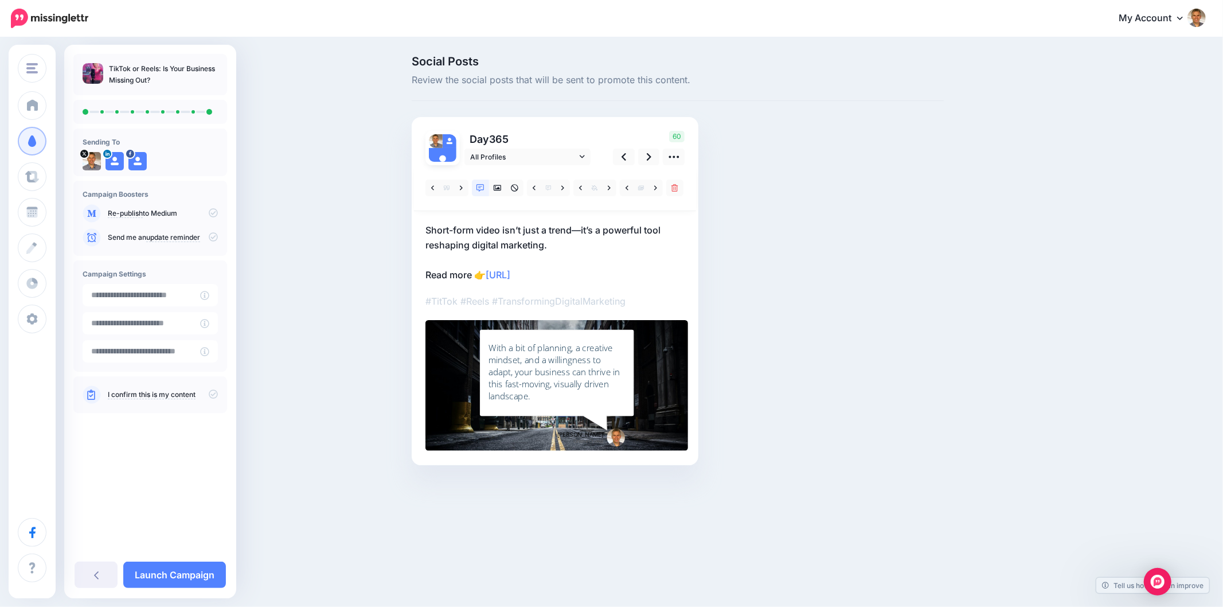
click at [1039, 381] on div "Social Posts Review the social posts that will be sent to promote this content.…" at bounding box center [733, 278] width 660 height 444
click at [648, 153] on icon at bounding box center [649, 156] width 5 height 7
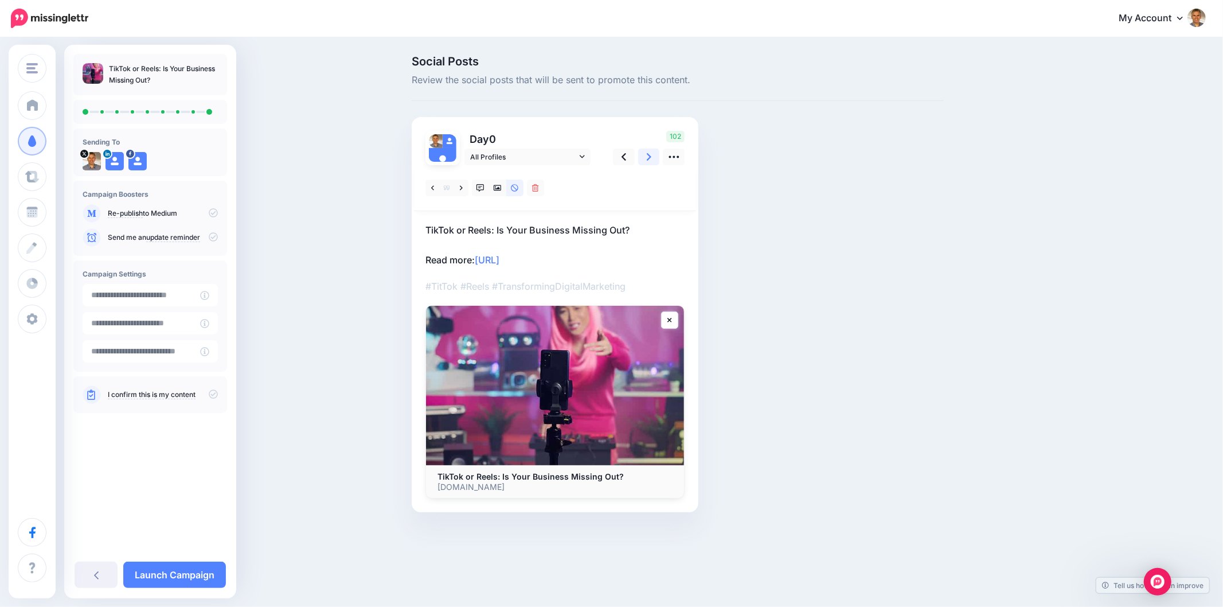
click at [651, 159] on link at bounding box center [649, 157] width 22 height 17
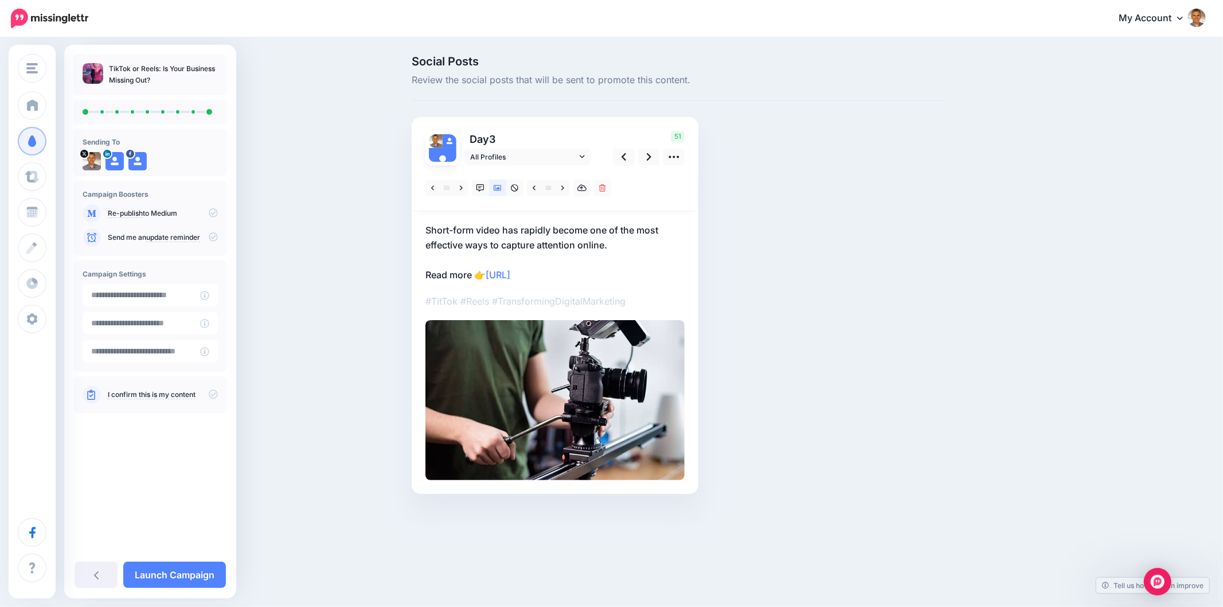
click at [1096, 350] on div "Social Posts Review the social posts that will be sent to promote this content.…" at bounding box center [611, 291] width 1223 height 507
click at [647, 153] on icon at bounding box center [649, 157] width 5 height 12
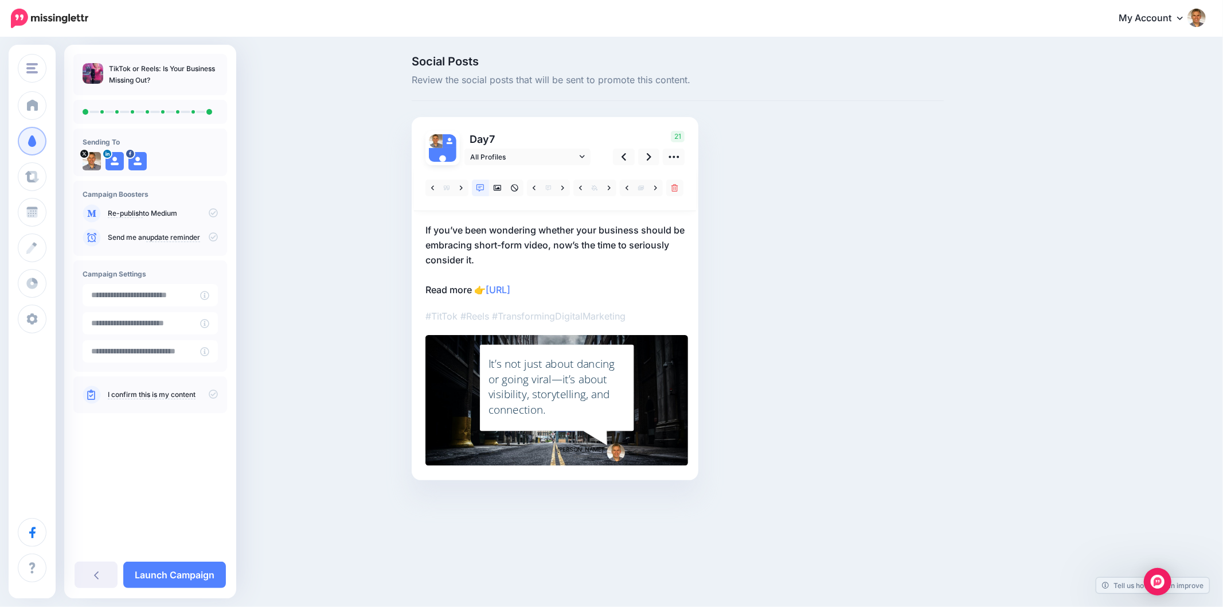
click at [1144, 401] on div "Social Posts Review the social posts that will be sent to promote this content.…" at bounding box center [611, 284] width 1223 height 493
click at [970, 380] on div "Social Posts Review the social posts that will be sent to promote this content.…" at bounding box center [733, 285] width 660 height 459
click at [175, 572] on link "Launch Campaign" at bounding box center [174, 574] width 103 height 26
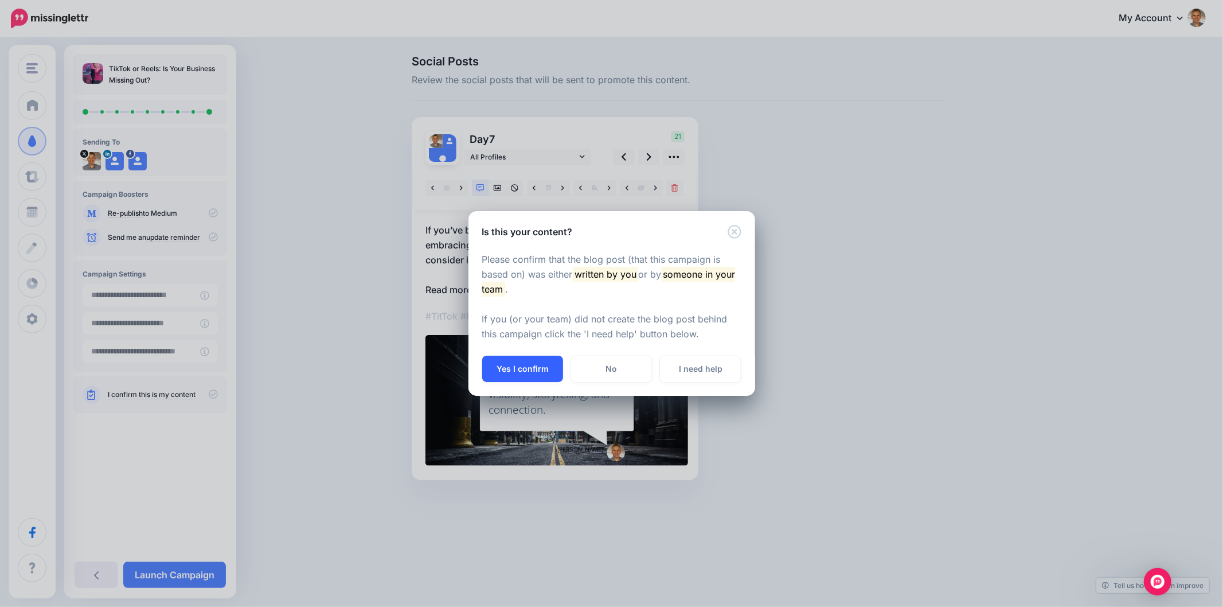
click at [530, 370] on button "Yes I confirm" at bounding box center [522, 369] width 81 height 26
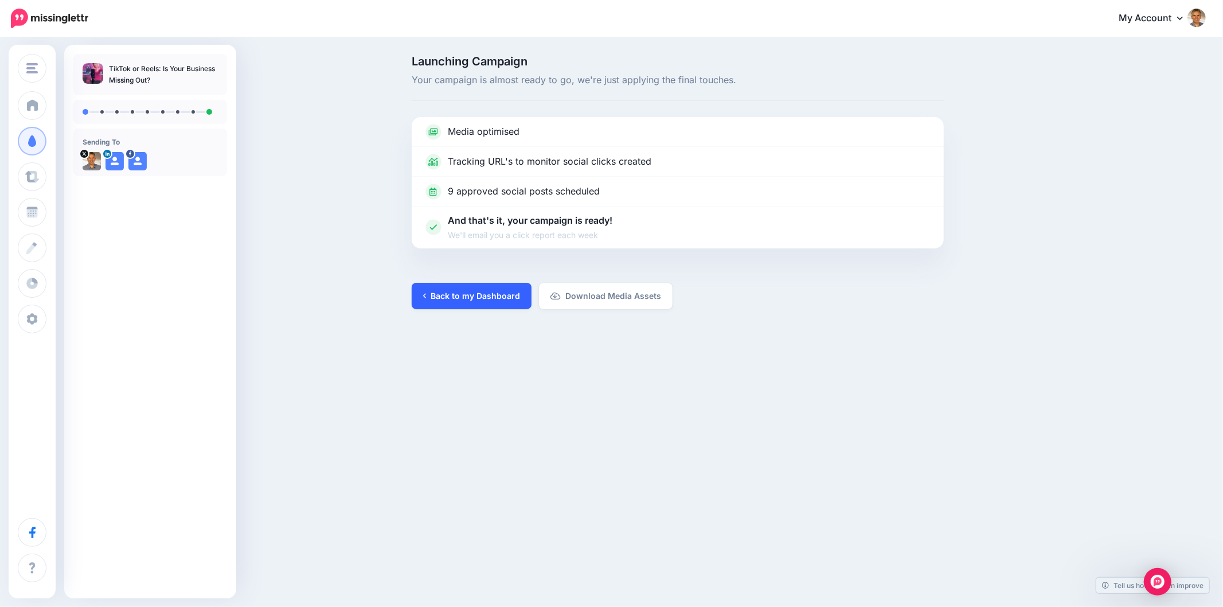
click at [455, 299] on link "Back to my Dashboard" at bounding box center [472, 296] width 120 height 26
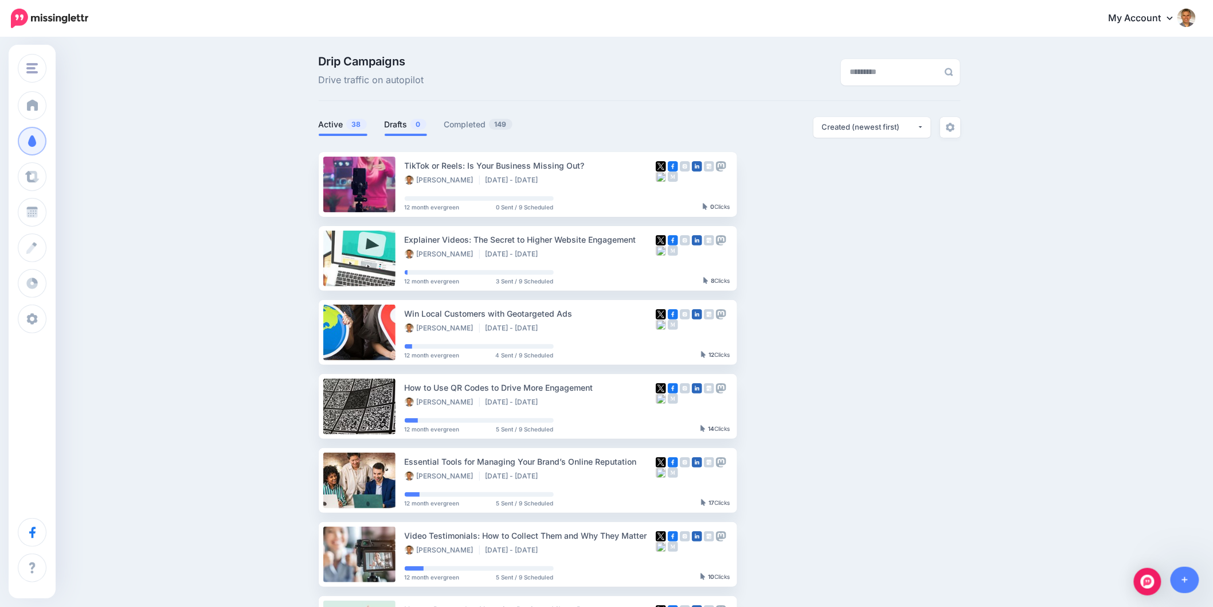
click at [408, 123] on link "Drafts 0" at bounding box center [406, 125] width 42 height 14
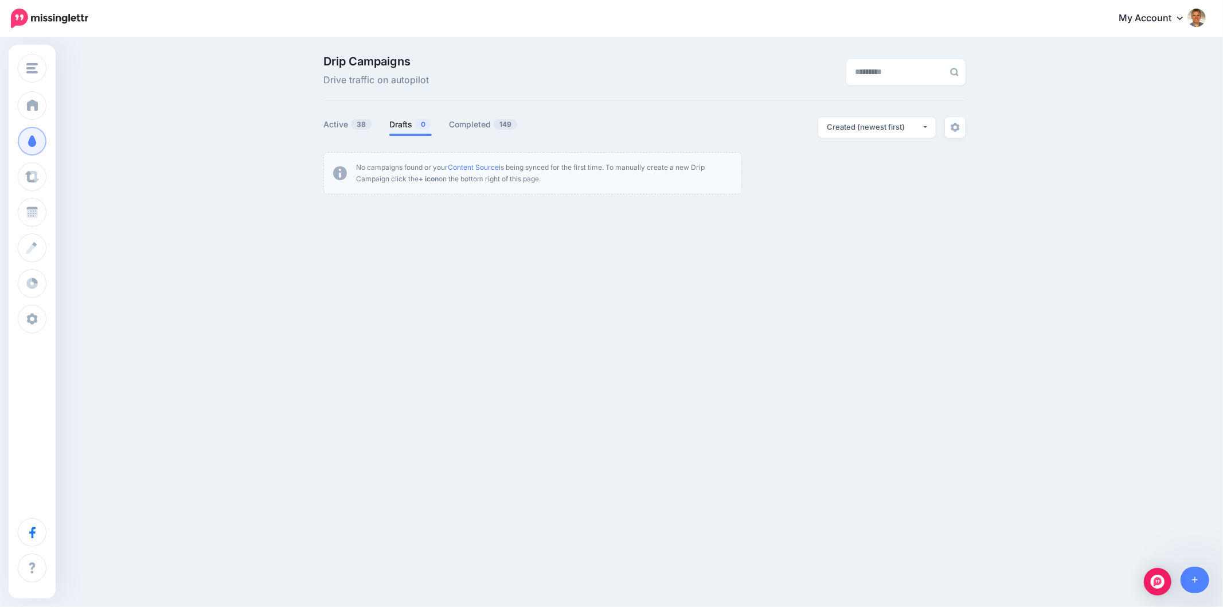
drag, startPoint x: 1099, startPoint y: 354, endPoint x: 1094, endPoint y: 356, distance: 5.8
click at [1092, 349] on div "Online Crowd Online Crowd Customers Add Workspace Dashboard Campaigns Curate Sc…" at bounding box center [611, 303] width 1223 height 607
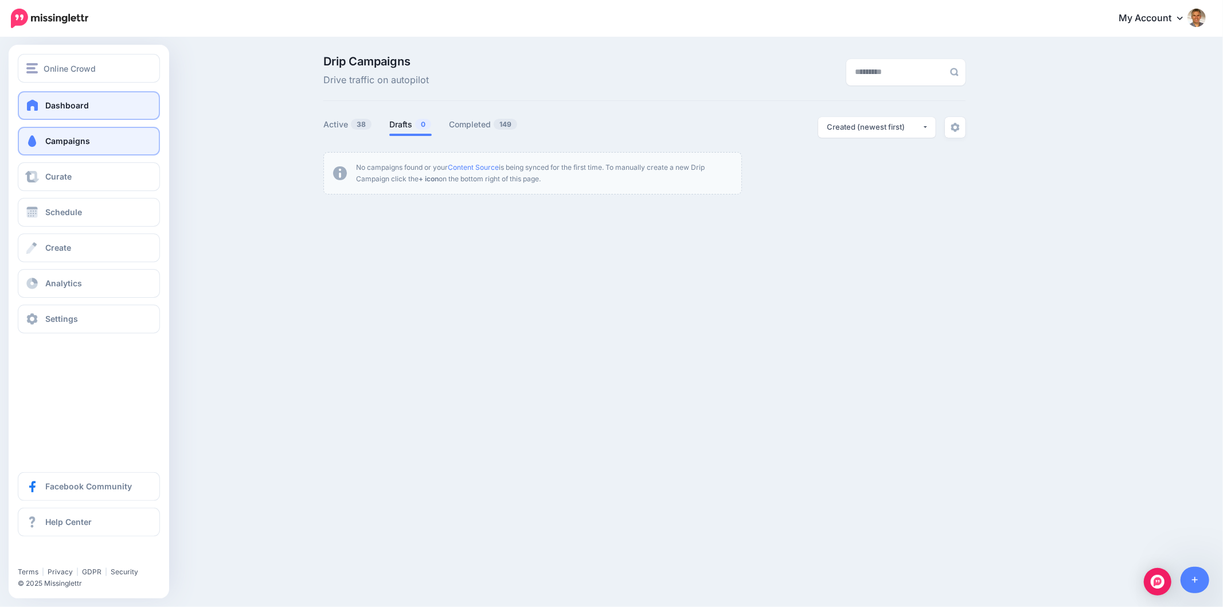
click at [47, 111] on link "Dashboard" at bounding box center [89, 105] width 142 height 29
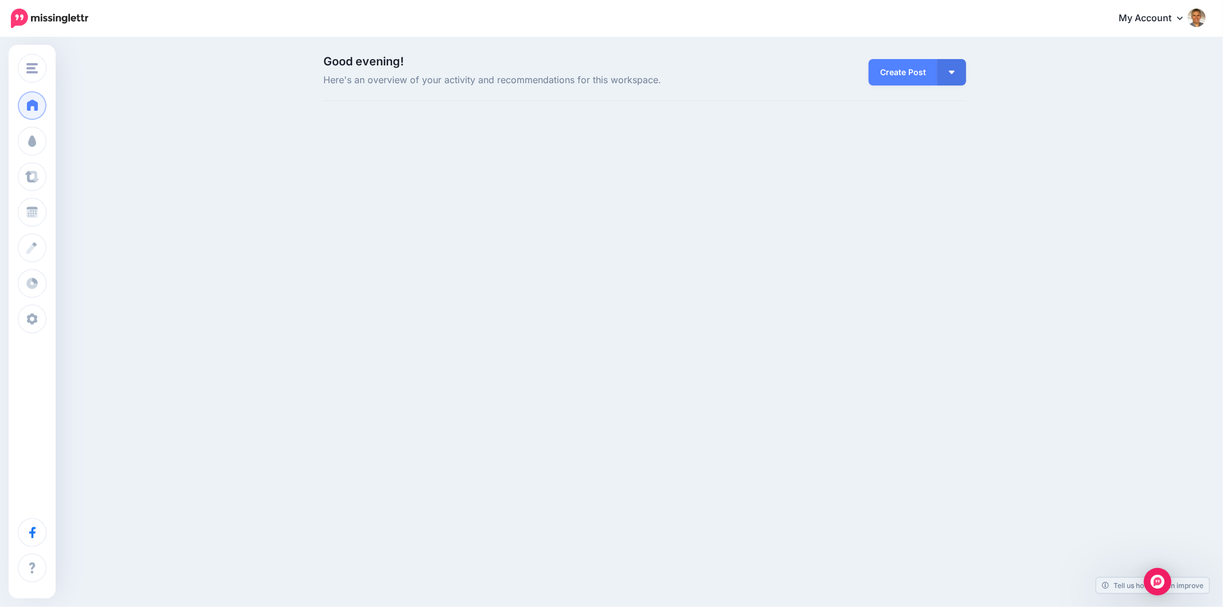
click at [1142, 235] on div "Online Crowd Online Crowd Customers Add Workspace Dashboard Campaigns Curate Sc…" at bounding box center [611, 303] width 1223 height 607
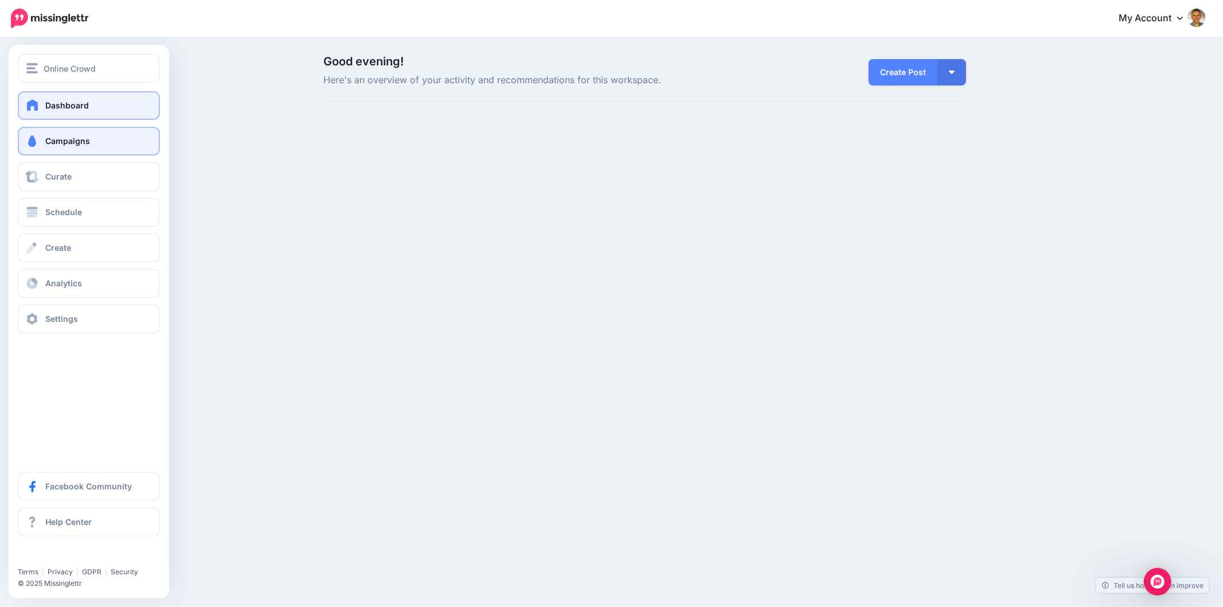
click at [36, 146] on span at bounding box center [32, 140] width 15 height 11
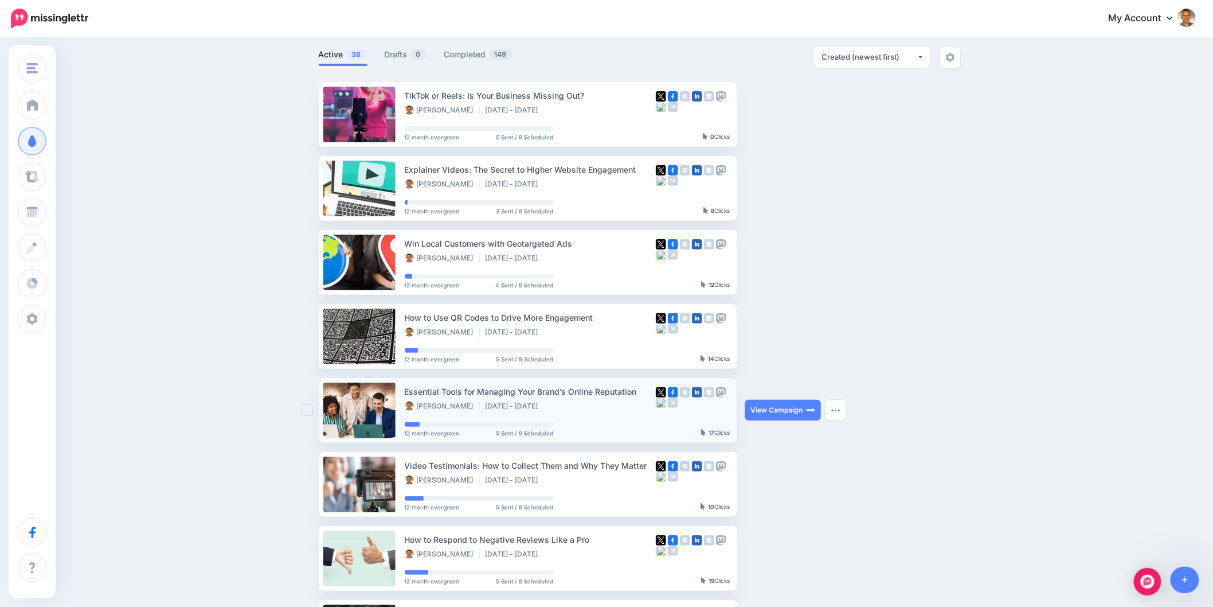
scroll to position [191, 0]
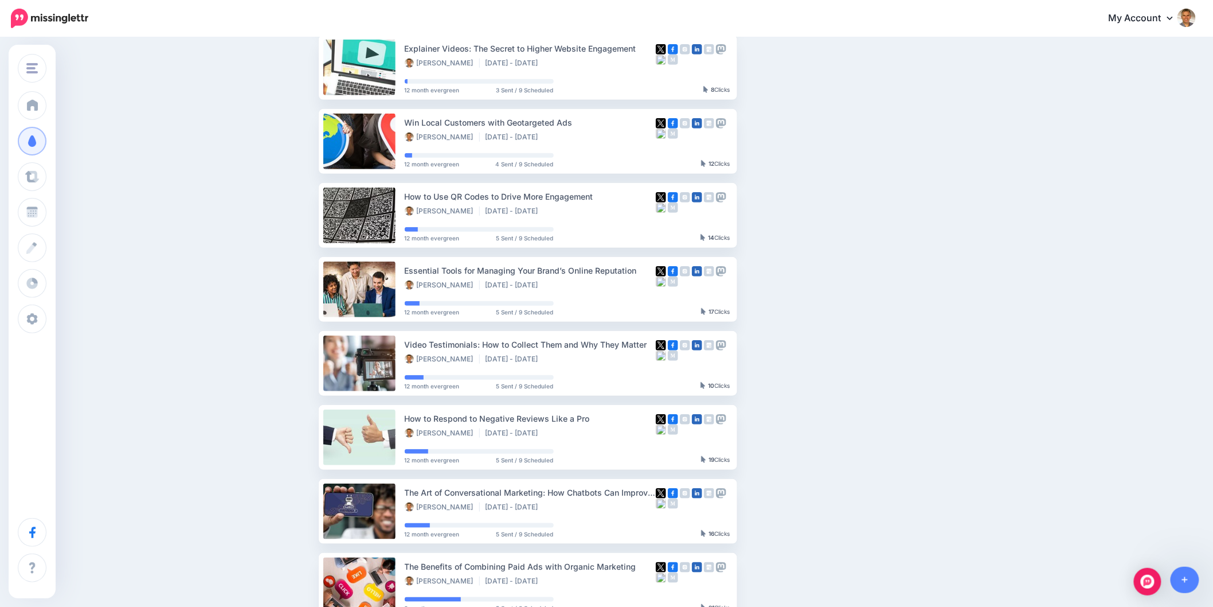
click at [939, 155] on ul "TikTok or Reels: Is Your Business Missing Out? Rudy Labordus Aug 14 2025 - Aug …" at bounding box center [640, 326] width 642 height 731
click at [852, 268] on ul "TikTok or Reels: Is Your Business Missing Out? Rudy Labordus Aug 14 2025 - Aug …" at bounding box center [640, 326] width 642 height 731
